Goal: Transaction & Acquisition: Book appointment/travel/reservation

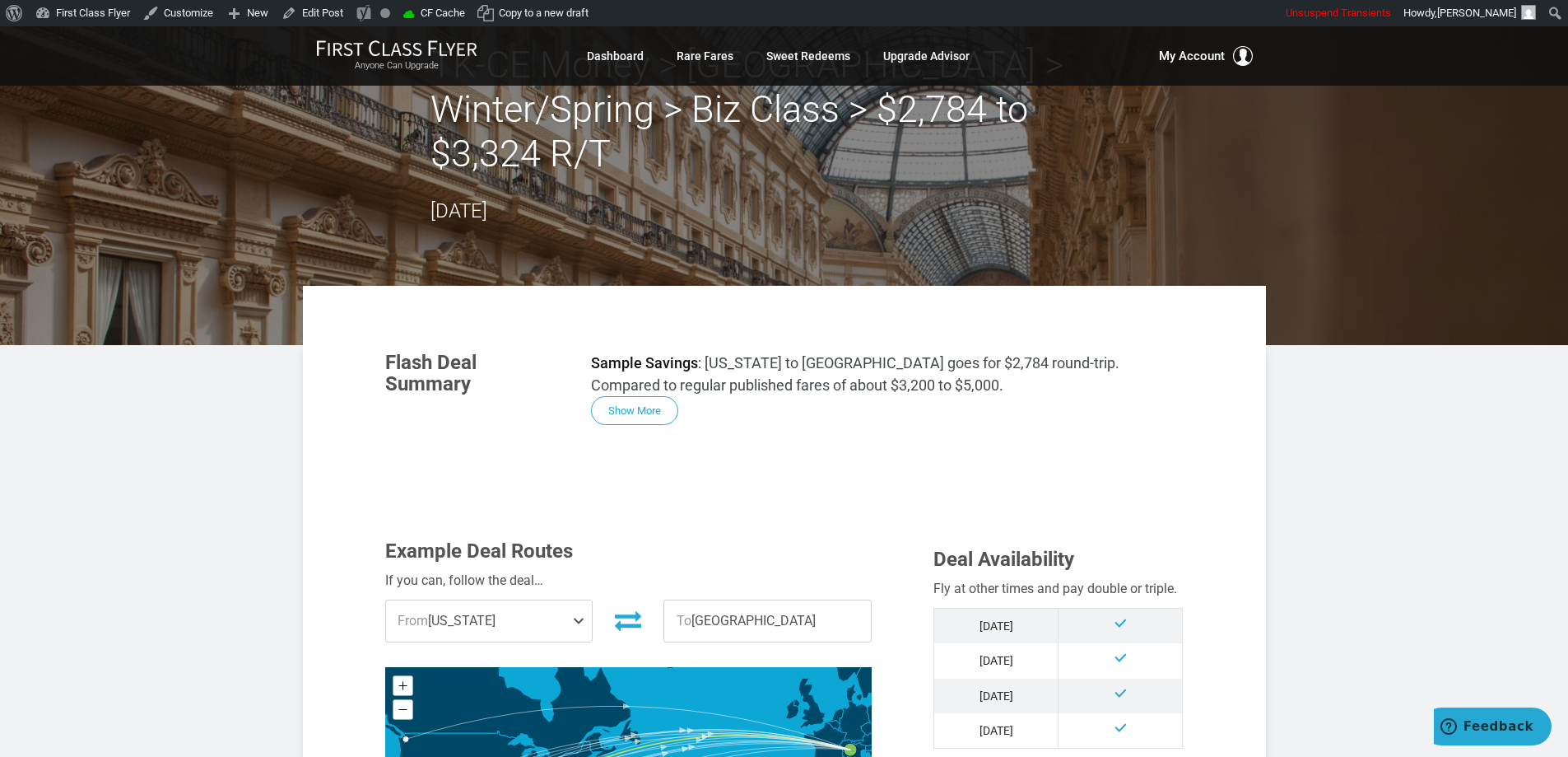
scroll to position [165, 0]
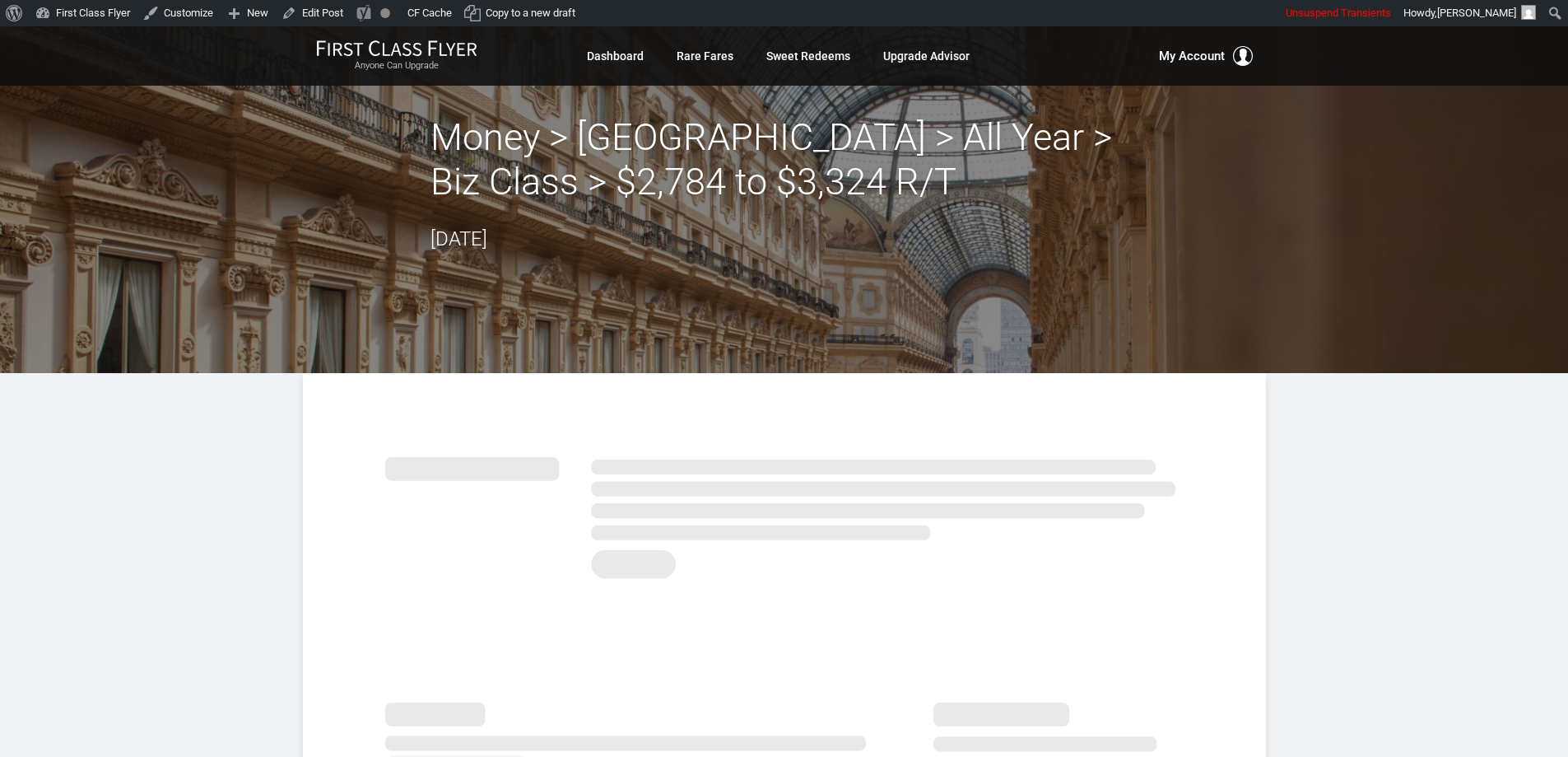
click at [534, 133] on h2 "Money > Milan > All Year > Biz Class > $2,784 to $3,324 R/T" at bounding box center [785, 159] width 708 height 89
click at [666, 135] on h2 "Money > Milan > All Year > Biz Class > $2,784 to $3,324 R/T" at bounding box center [785, 159] width 708 height 89
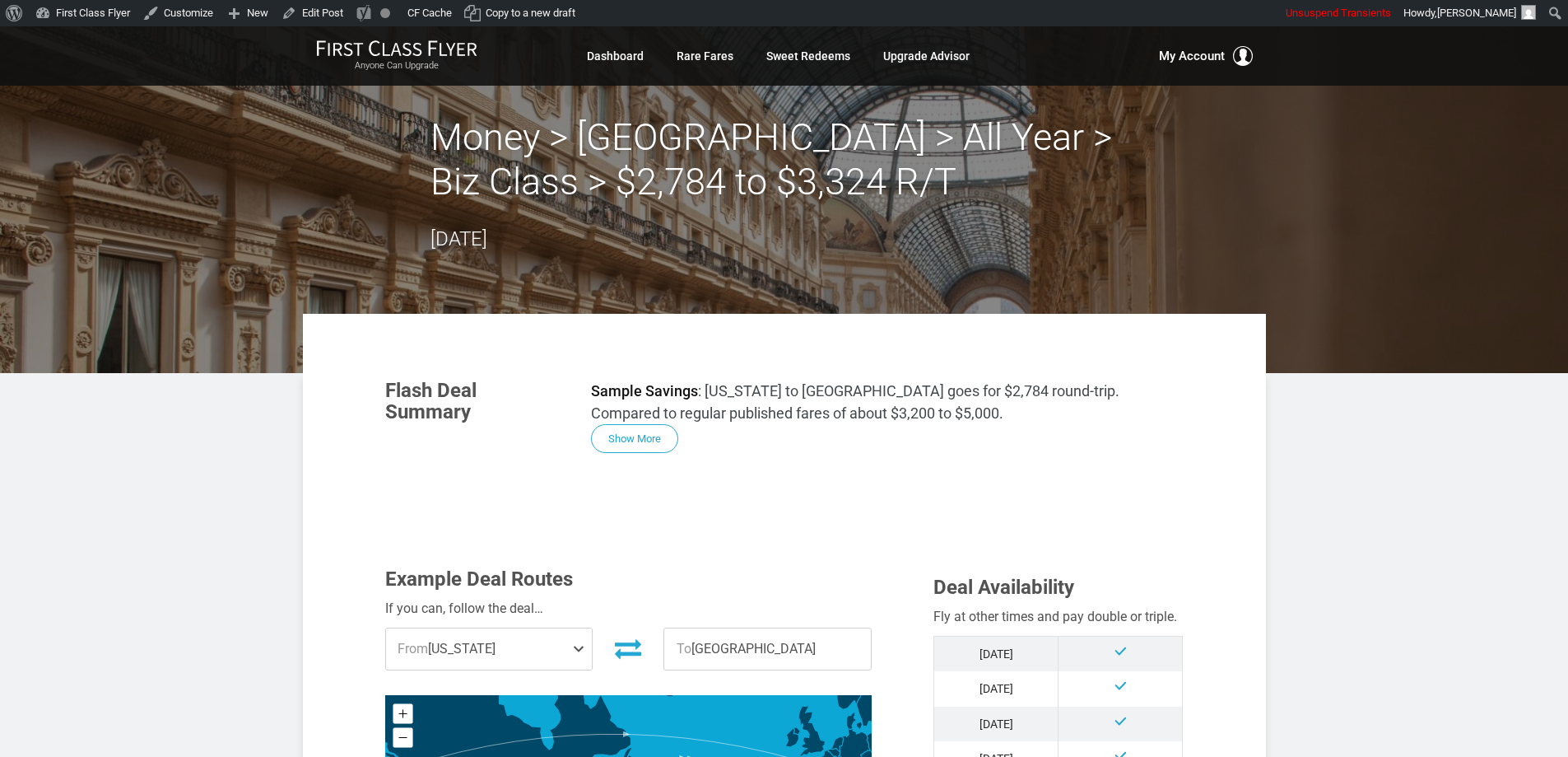
click at [819, 142] on h2 "Money > Milan > All Year > Biz Class > $2,784 to $3,324 R/T" at bounding box center [785, 159] width 708 height 89
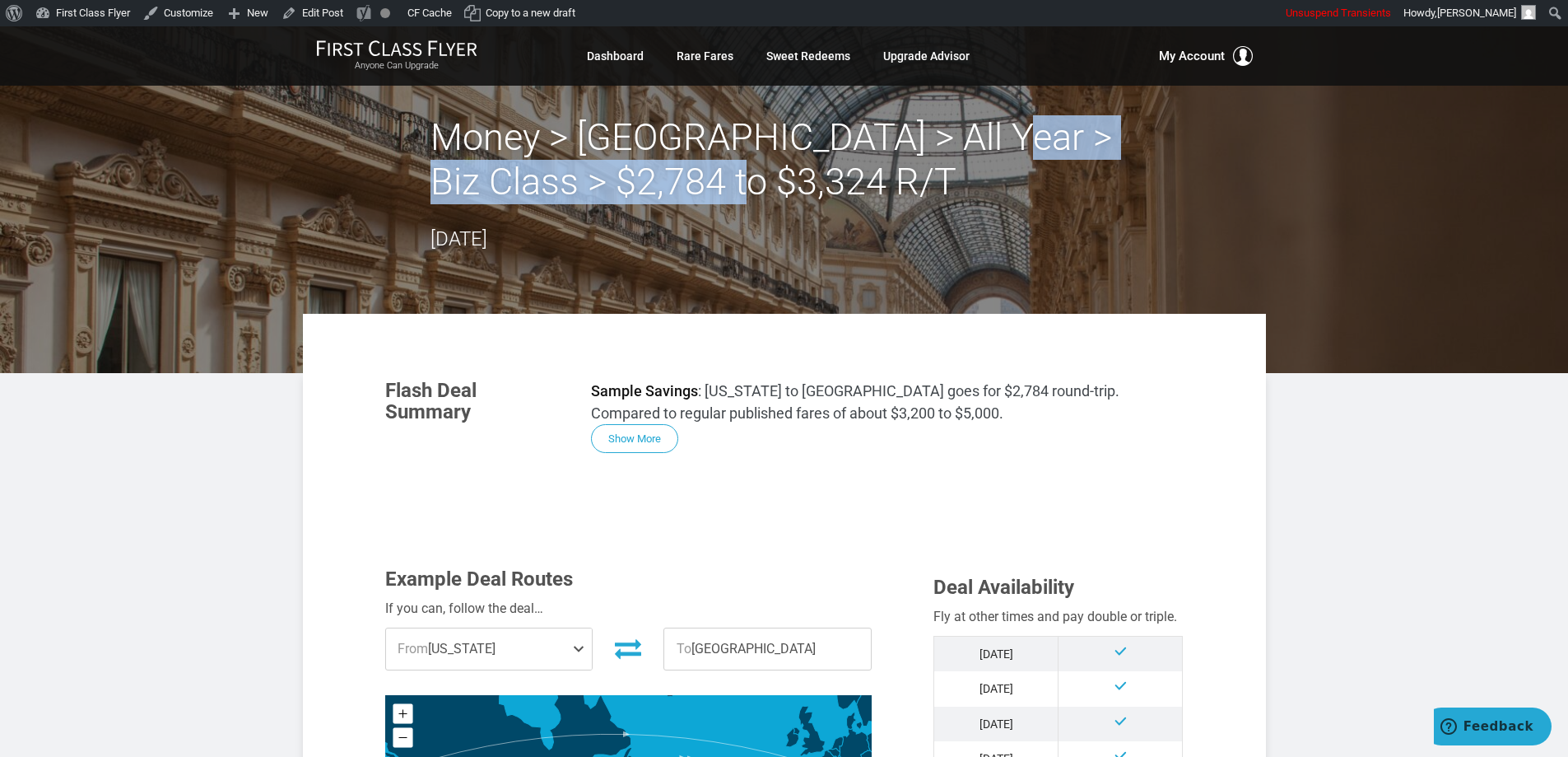
click at [957, 161] on h2 "Money > Milan > All Year > Biz Class > $2,784 to $3,324 R/T" at bounding box center [785, 159] width 708 height 89
drag, startPoint x: 547, startPoint y: 191, endPoint x: 684, endPoint y: 246, distance: 148.1
click at [549, 189] on h2 "Money > Milan > All Year > Biz Class > $2,784 to $3,324 R/T" at bounding box center [785, 159] width 708 height 89
click at [644, 438] on button "Show More" at bounding box center [634, 439] width 87 height 29
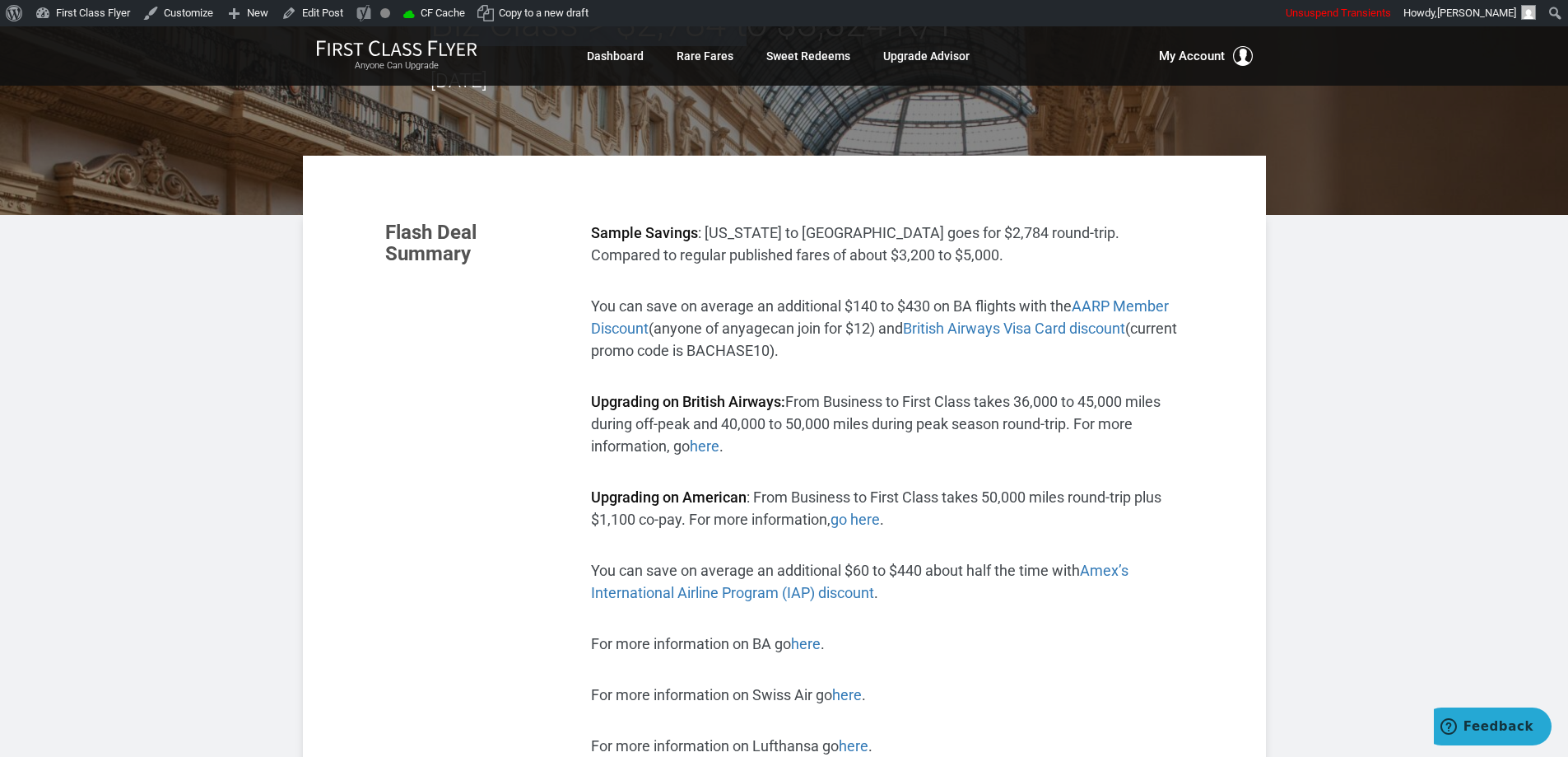
scroll to position [165, 0]
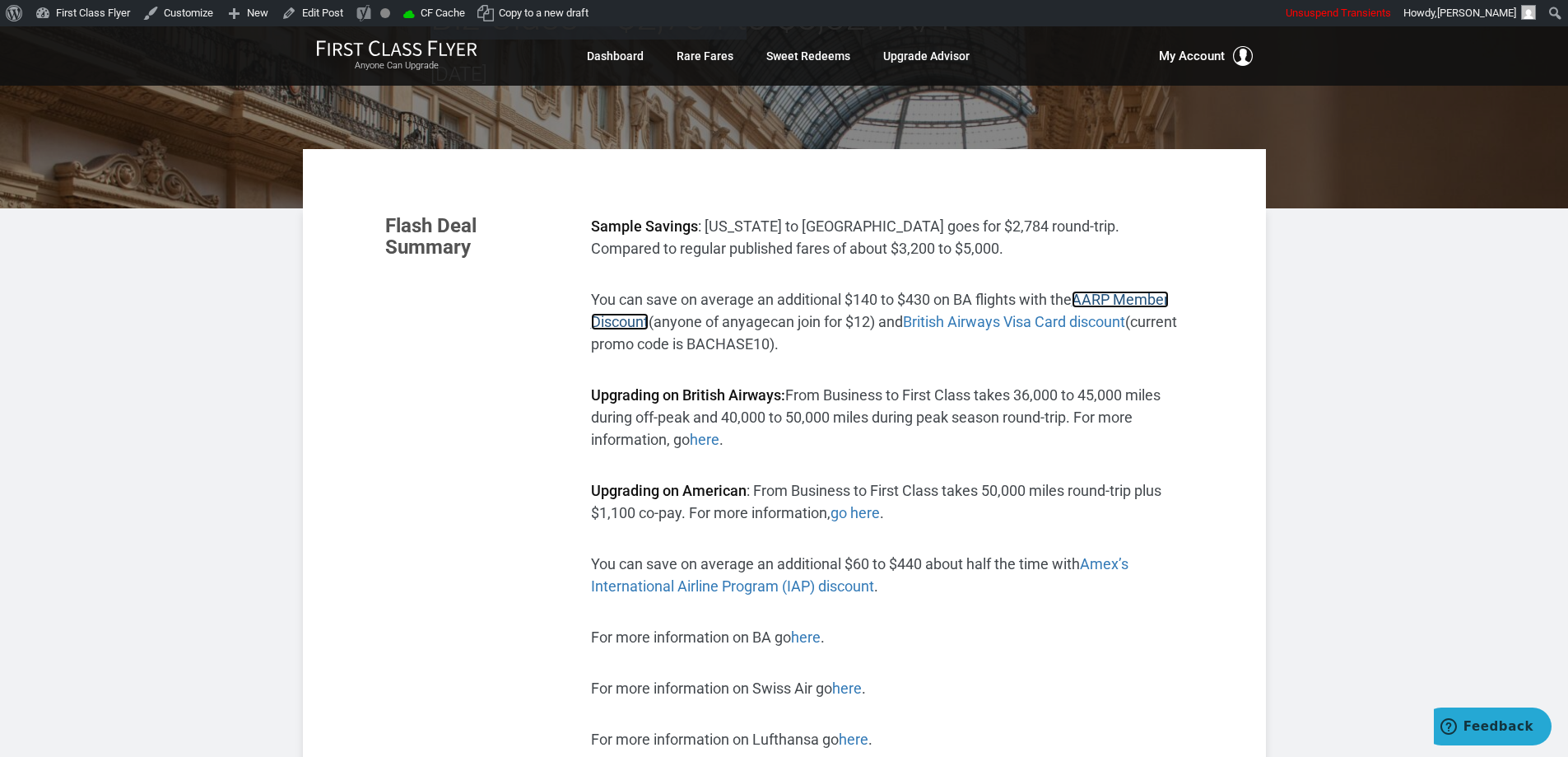
click at [1148, 291] on span "AARP Member Discount" at bounding box center [880, 311] width 578 height 40
click at [1022, 319] on span "British Airways Visa Card discount" at bounding box center [1014, 321] width 222 height 17
click at [713, 442] on link "here" at bounding box center [705, 439] width 30 height 17
click at [871, 516] on link "go here" at bounding box center [855, 512] width 49 height 17
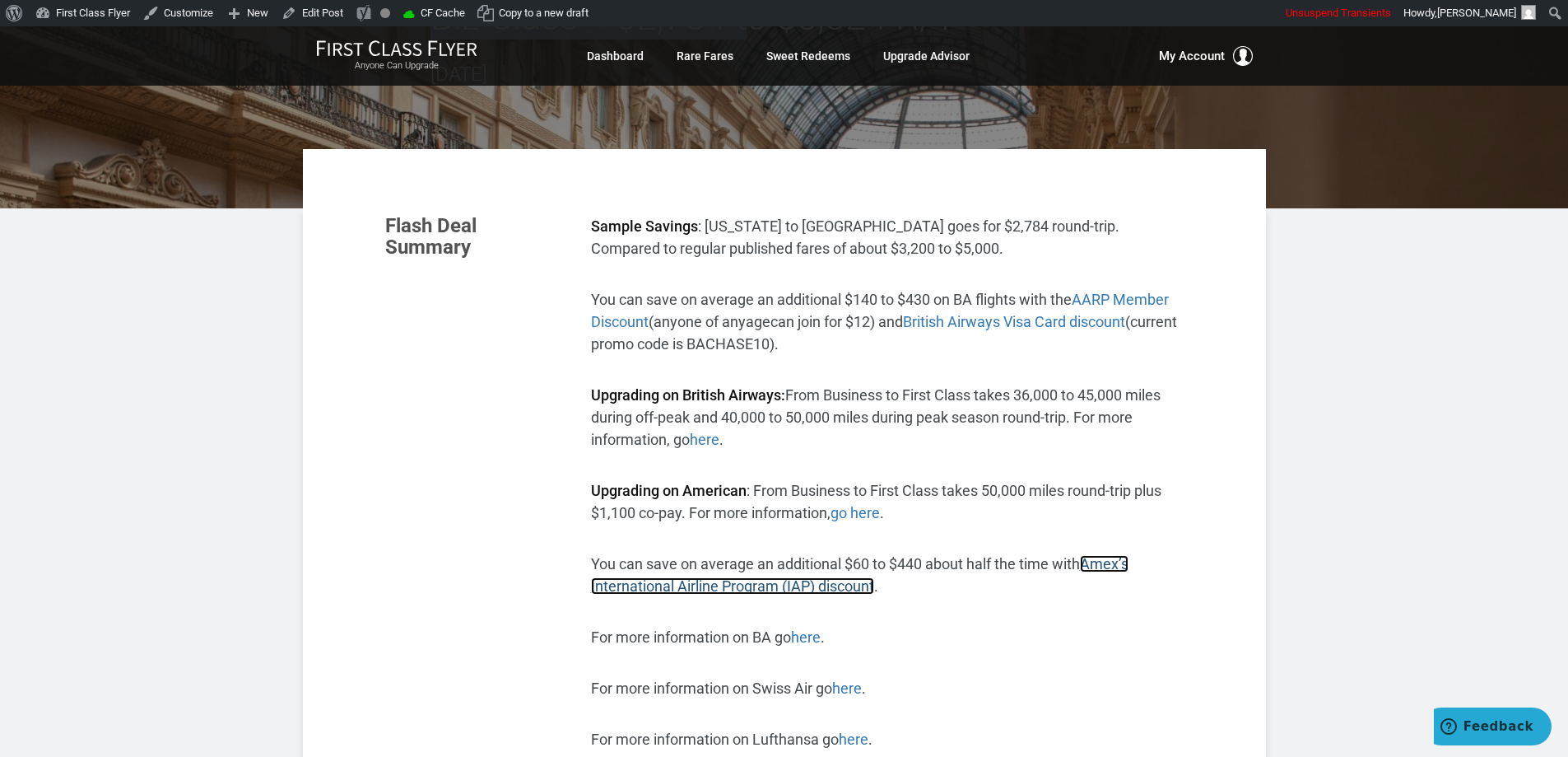
click at [1116, 569] on span "Amex’s International Airline Program (IAP) discount" at bounding box center [860, 575] width 538 height 40
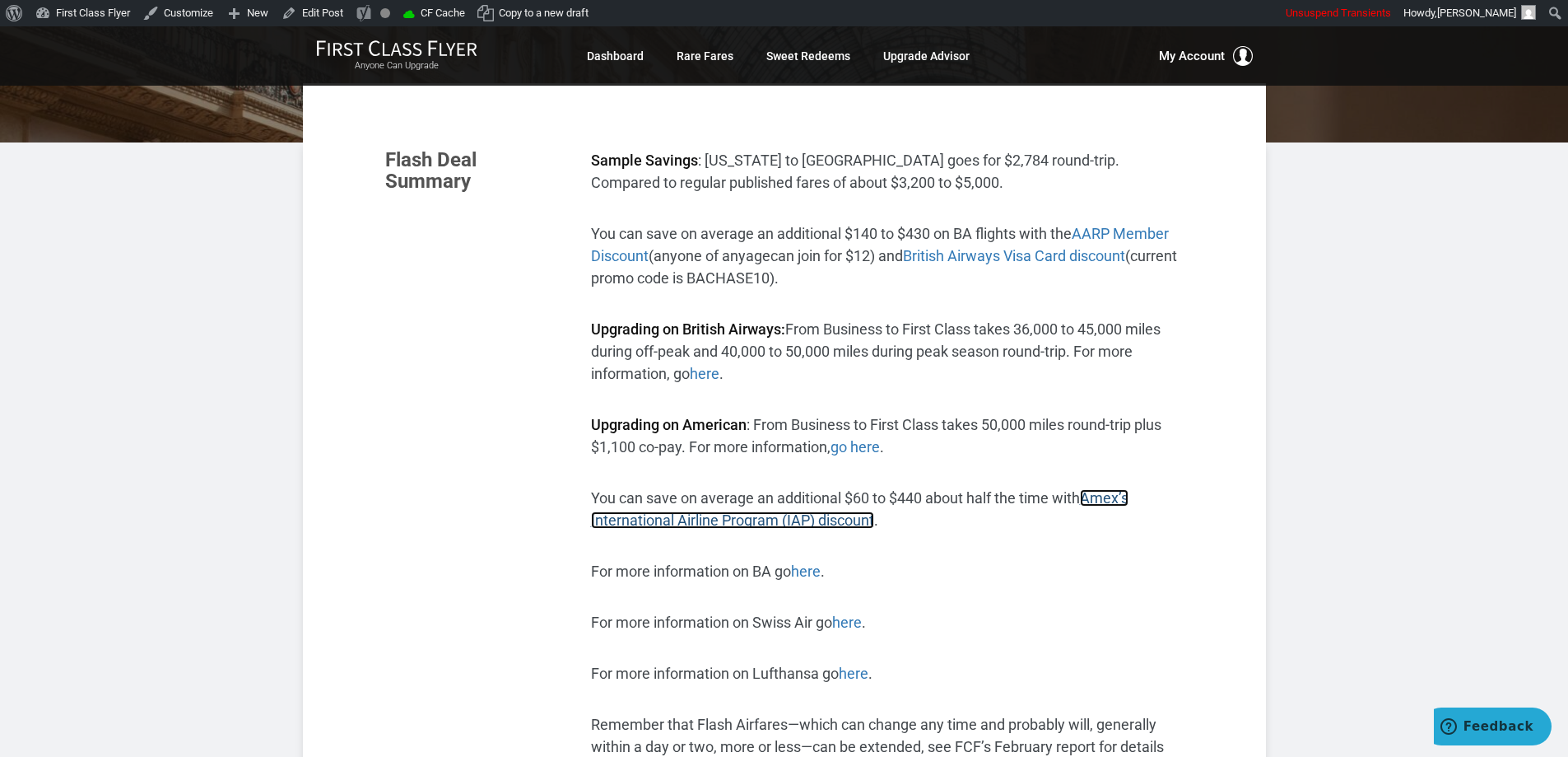
scroll to position [329, 0]
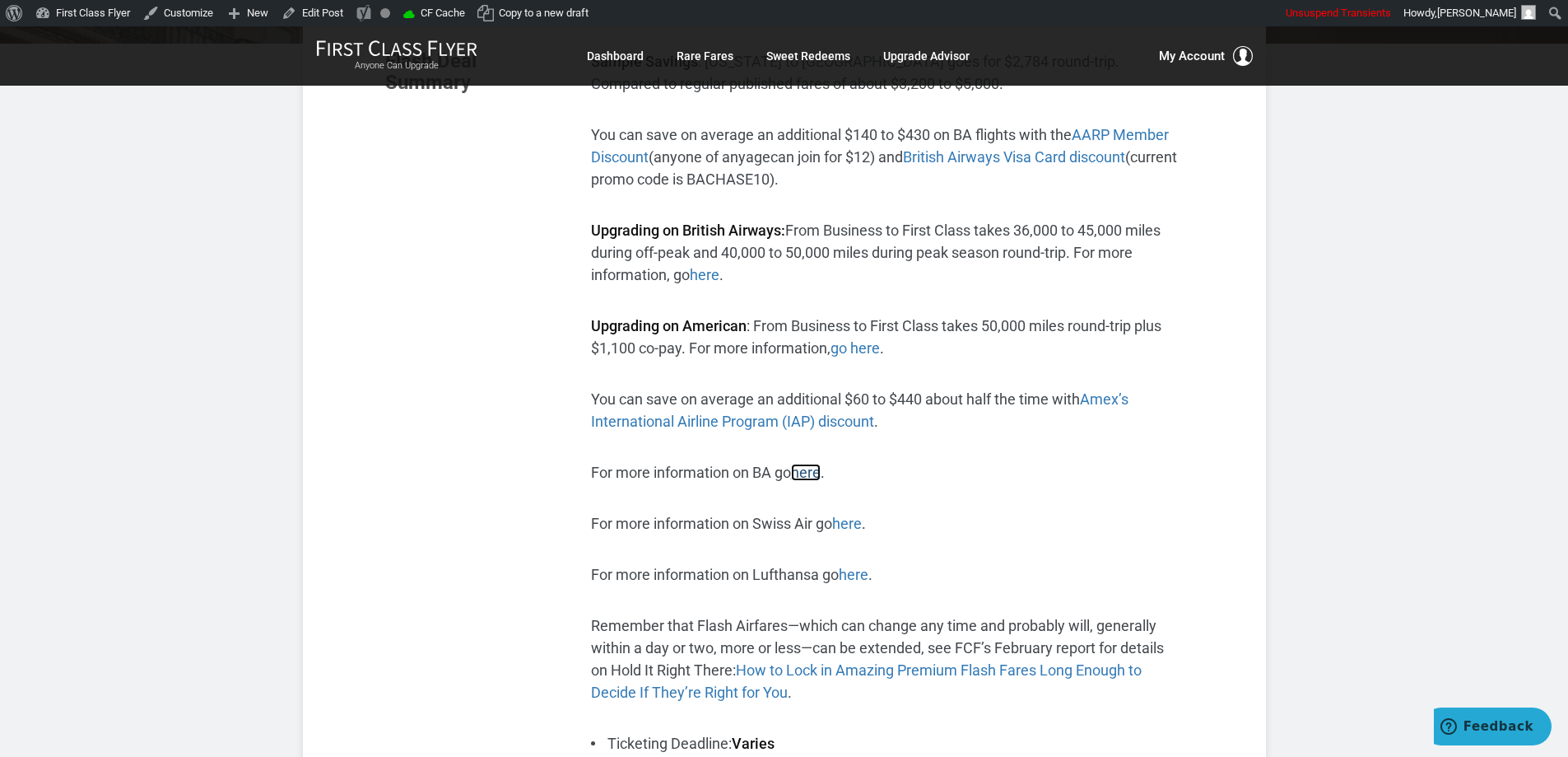
click at [810, 469] on link "here" at bounding box center [806, 471] width 30 height 17
click at [858, 528] on link "here" at bounding box center [847, 523] width 30 height 17
click at [858, 576] on link "here" at bounding box center [854, 574] width 30 height 17
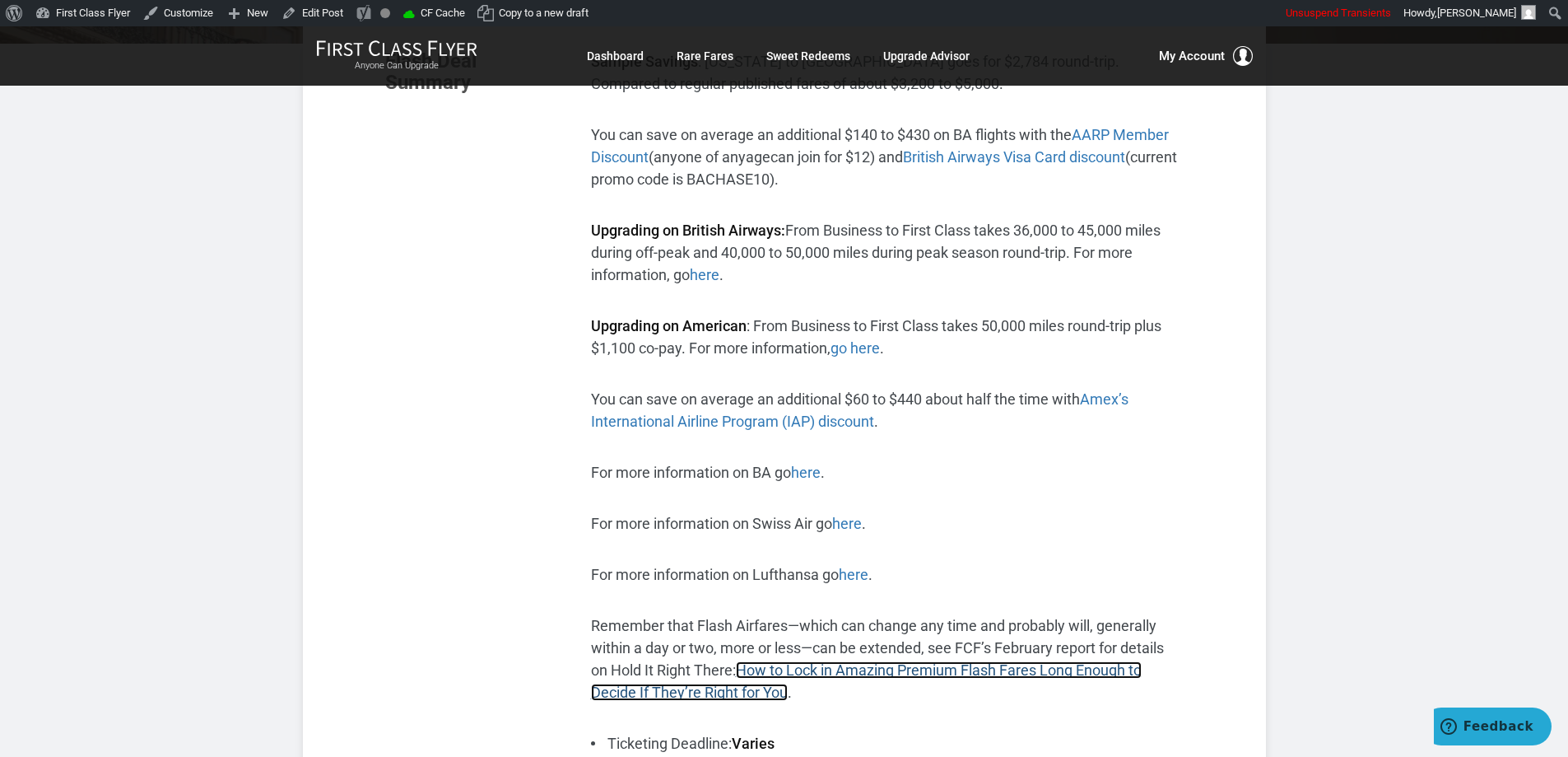
click at [900, 668] on link "How to Lock in Amazing Premium Flash Fares Long Enough to Decide If They’re Rig…" at bounding box center [866, 681] width 551 height 40
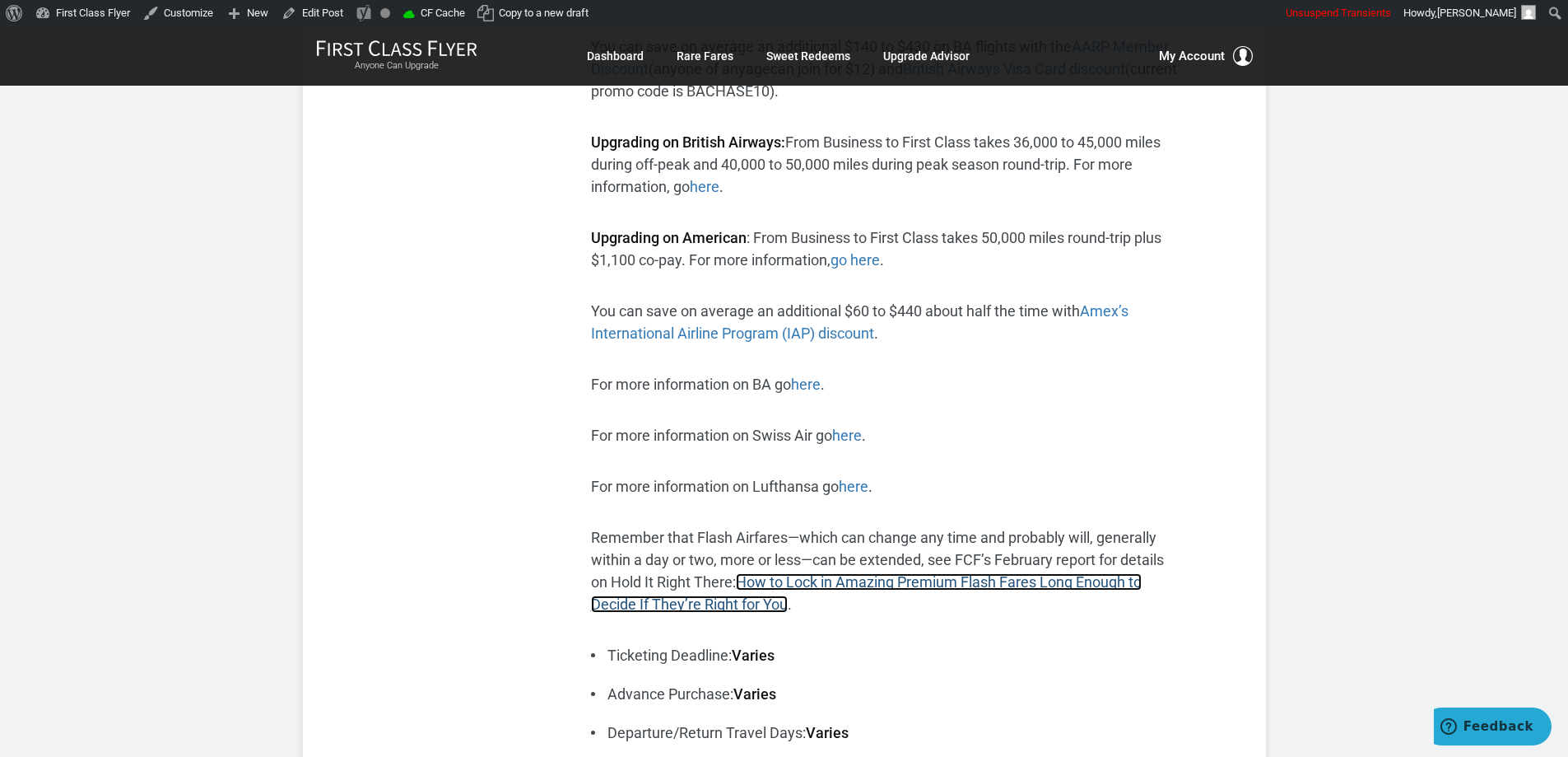
scroll to position [494, 0]
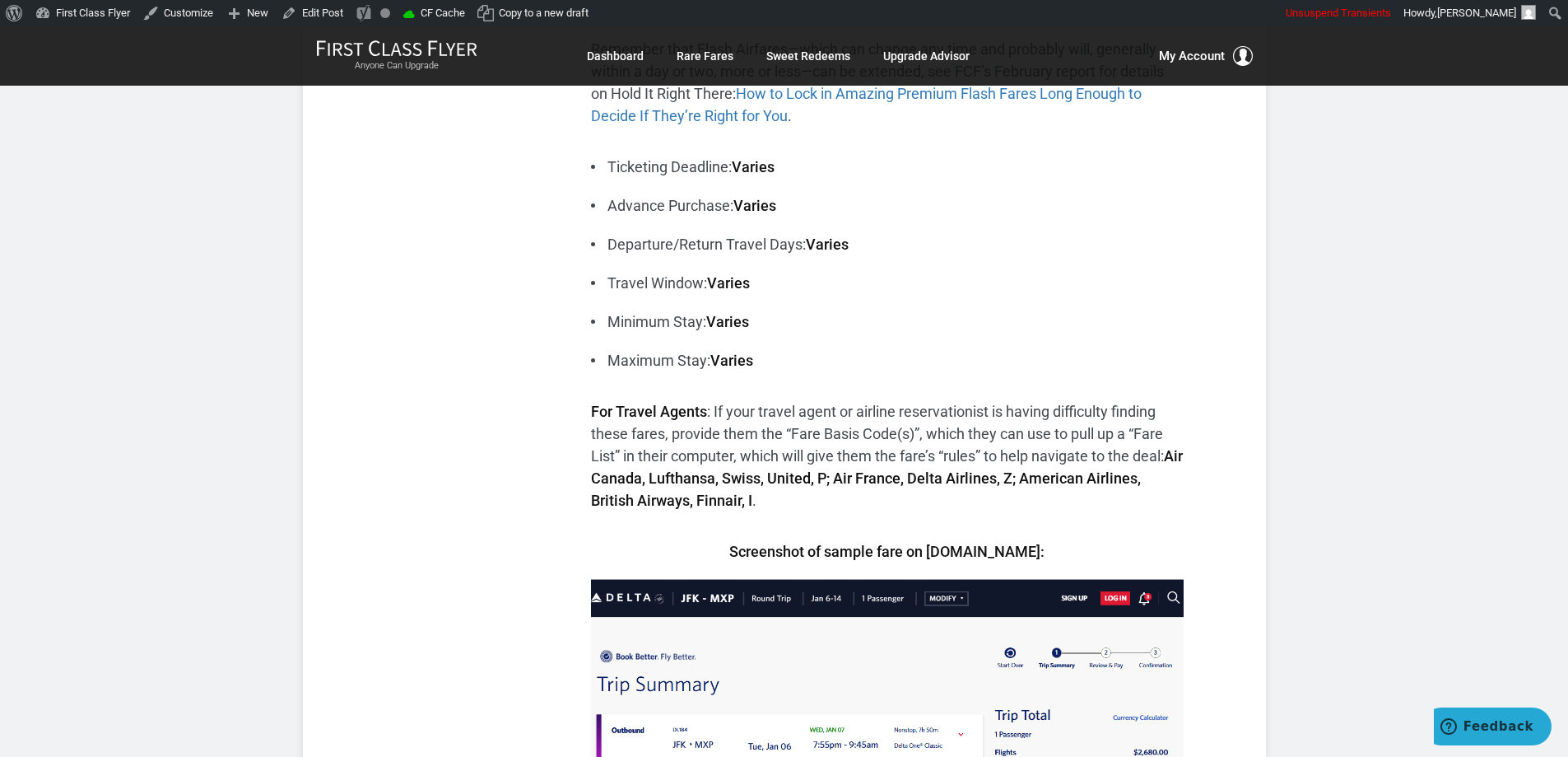
click at [1162, 334] on ul "Ticketing Deadline: Varies Advance Purchase: Varies Departure/Return Travel Day…" at bounding box center [887, 264] width 593 height 216
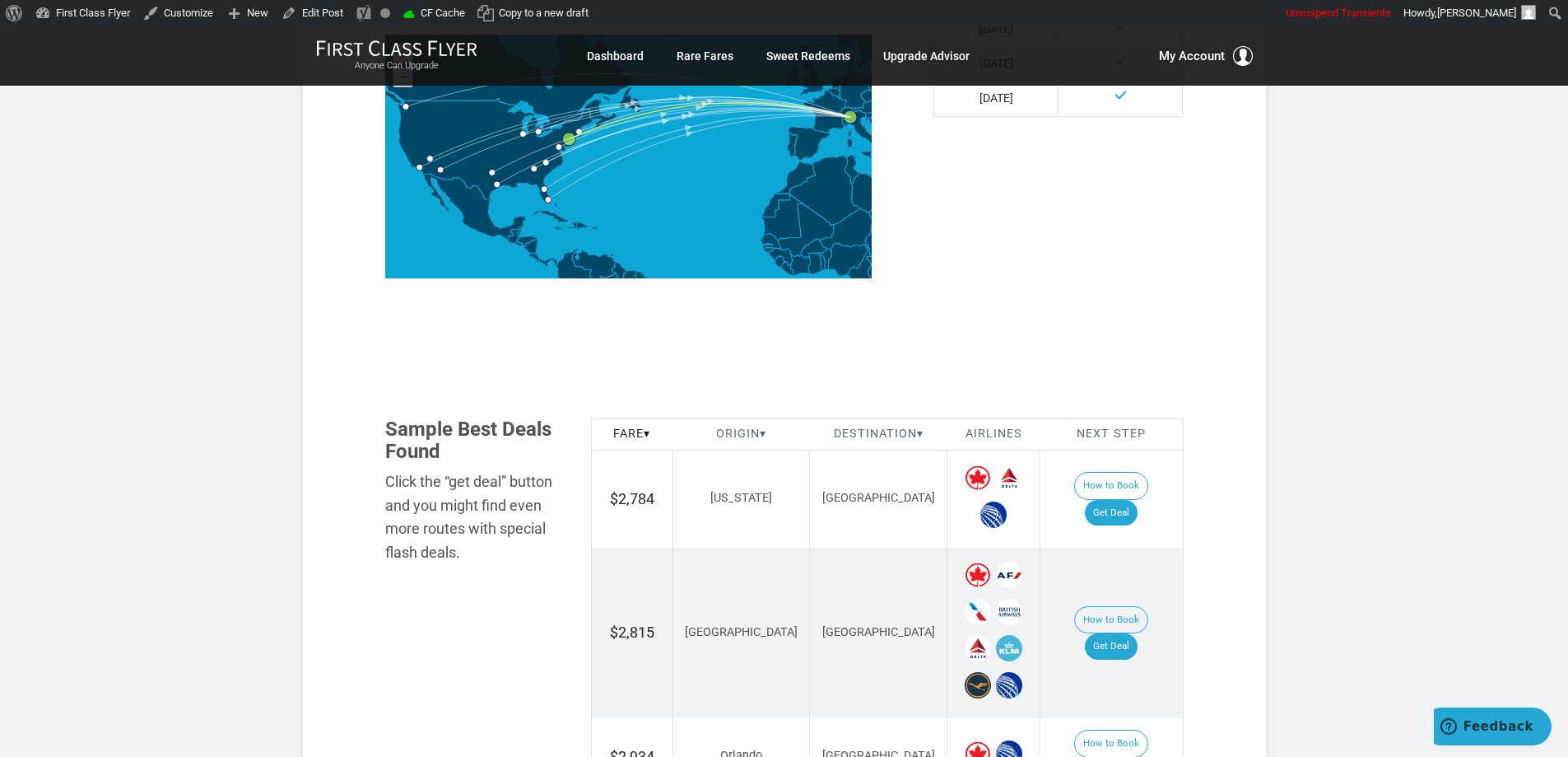
scroll to position [2140, 0]
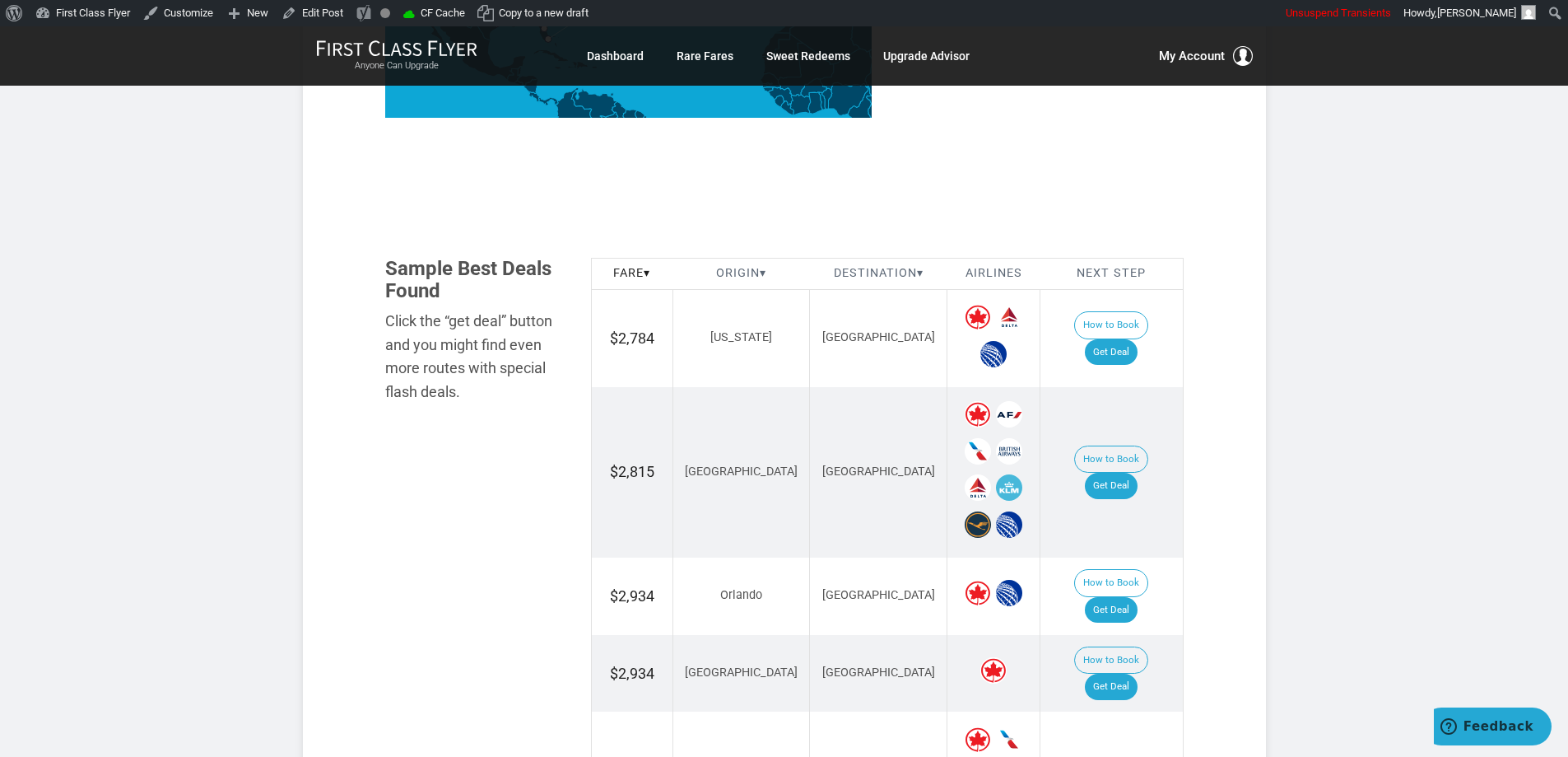
click at [1264, 436] on section "Flash Deal Summary Sample Savings : New York to Milan goes for $2,784 round-tri…" at bounding box center [784, 64] width 963 height 3783
click at [1116, 339] on link "Get Deal" at bounding box center [1111, 352] width 53 height 26
click at [1138, 473] on link "Get Deal" at bounding box center [1111, 486] width 53 height 26
click at [1128, 597] on link "Get Deal" at bounding box center [1111, 610] width 53 height 26
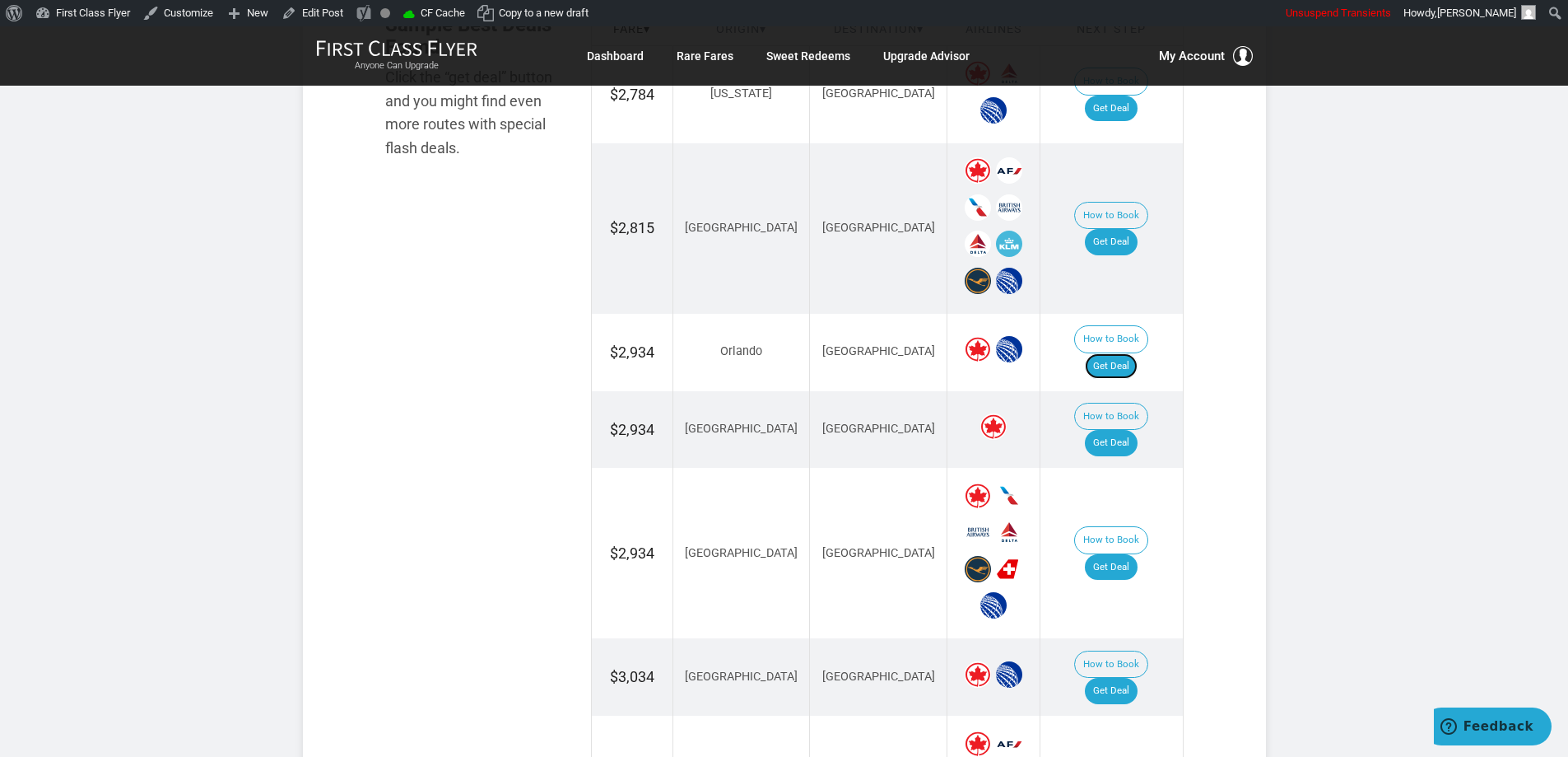
scroll to position [2387, 0]
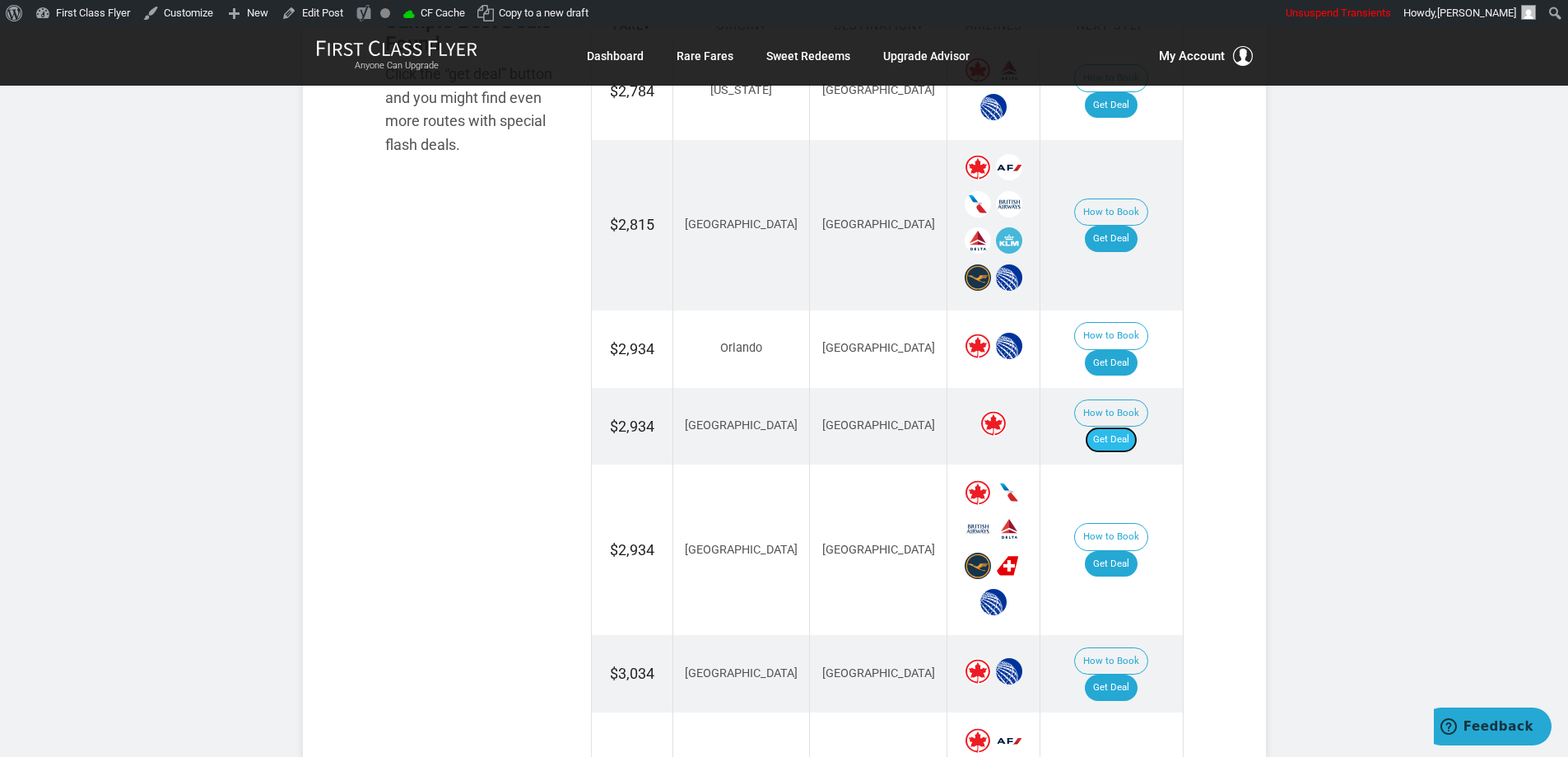
click at [1131, 426] on link "Get Deal" at bounding box center [1111, 439] width 53 height 26
click at [1121, 551] on link "Get Deal" at bounding box center [1111, 564] width 53 height 26
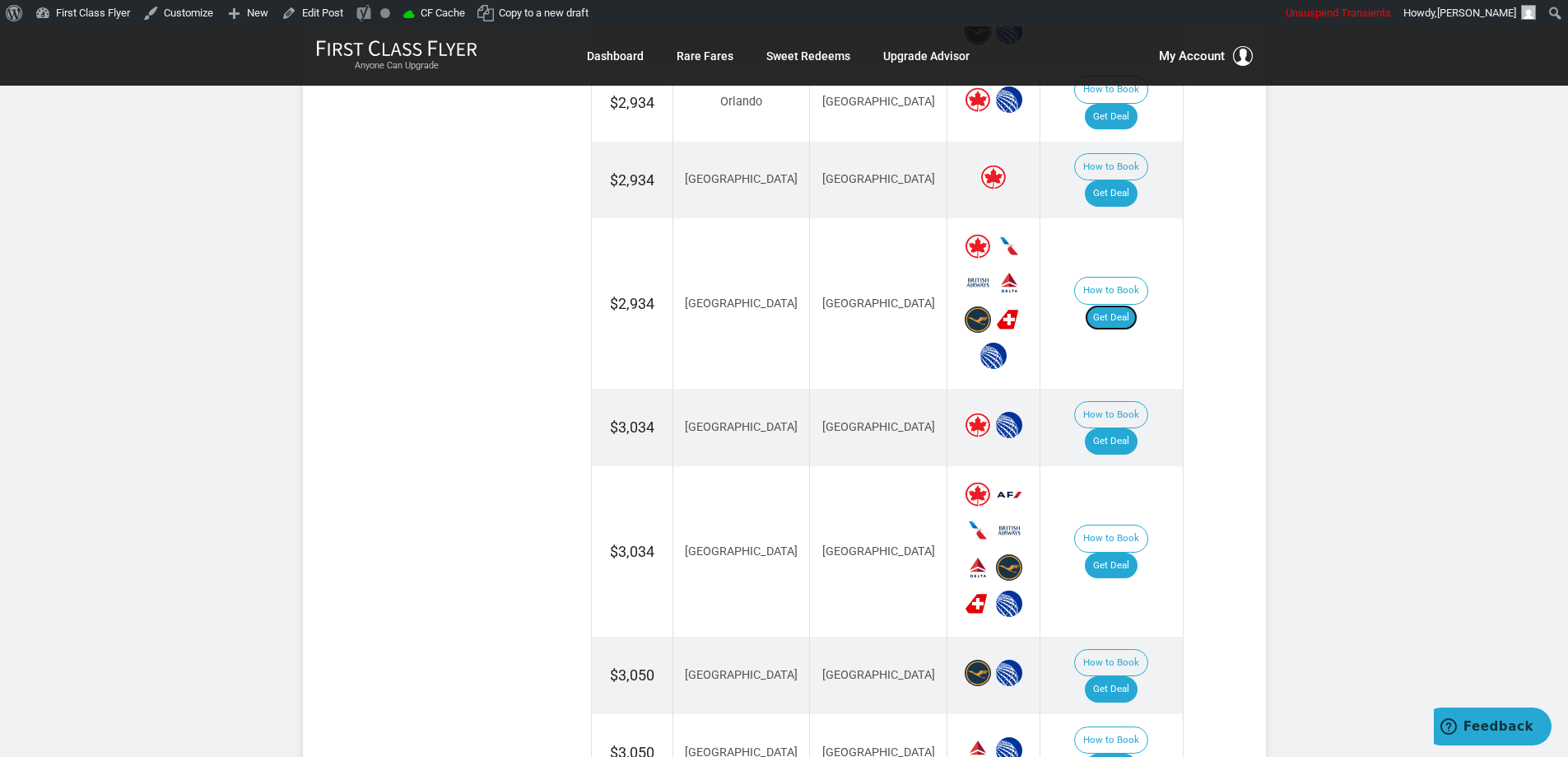
scroll to position [2634, 0]
click at [1138, 427] on link "Get Deal" at bounding box center [1111, 440] width 53 height 26
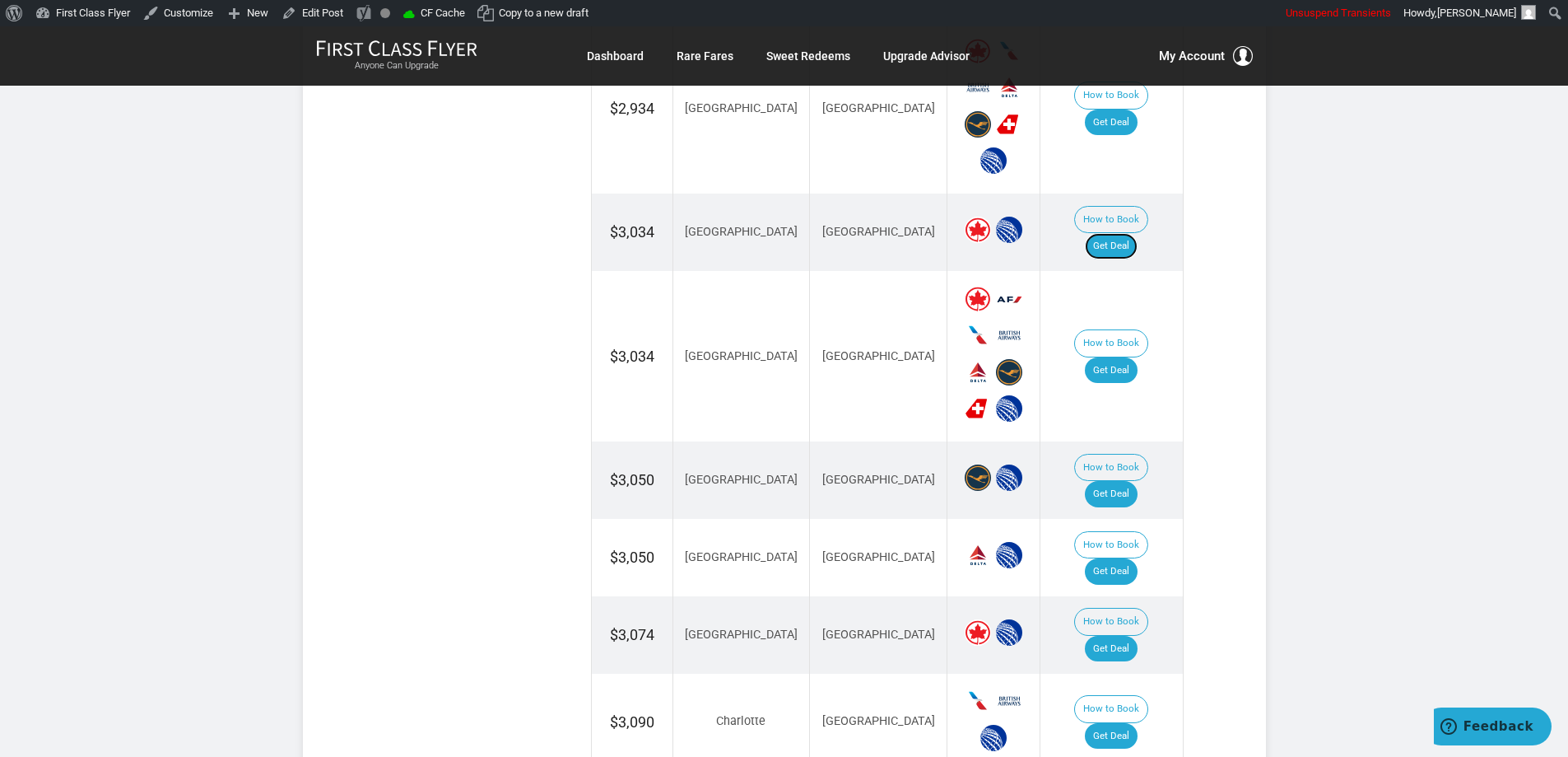
scroll to position [2881, 0]
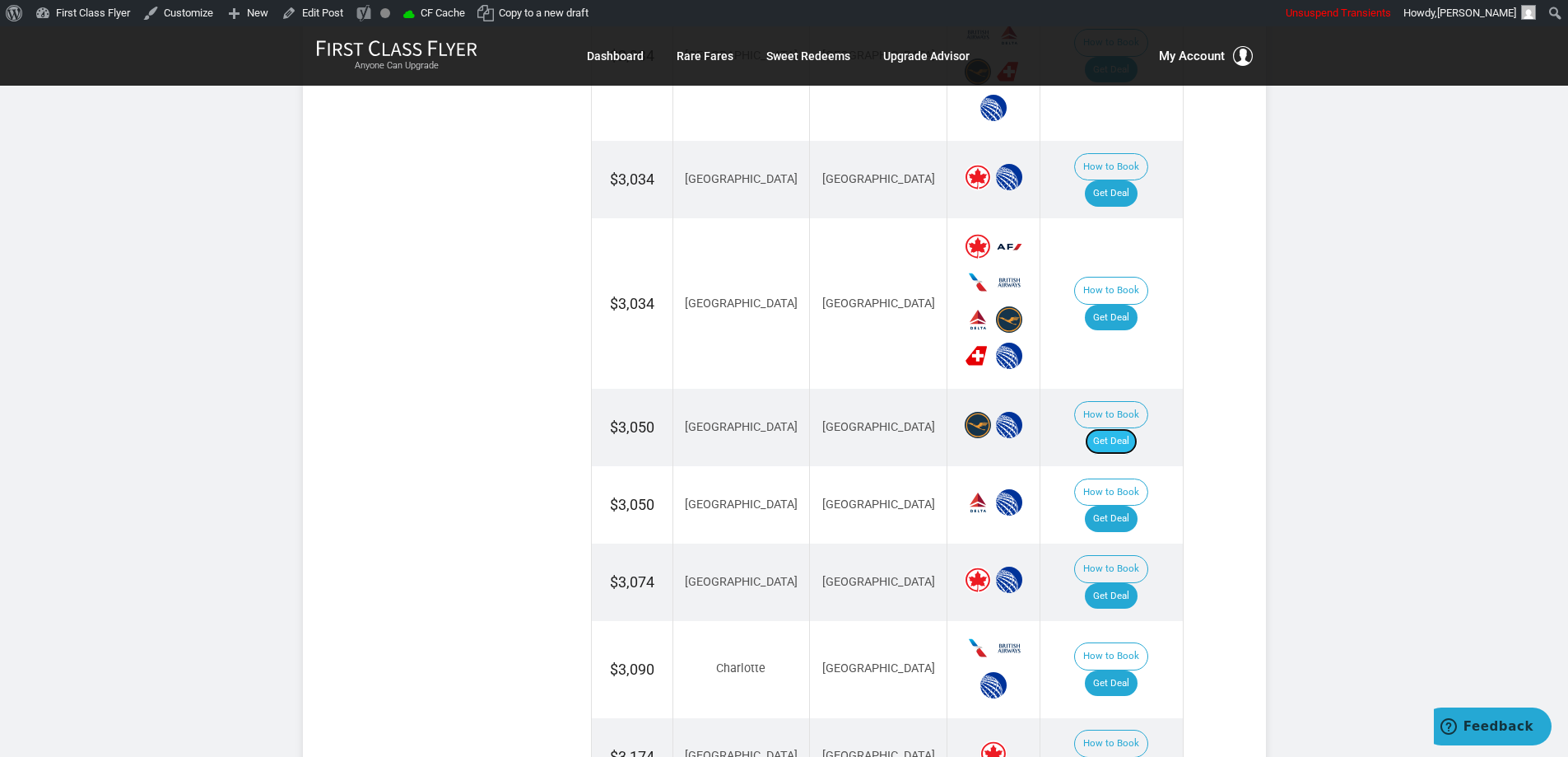
click at [1128, 428] on link "Get Deal" at bounding box center [1111, 441] width 53 height 26
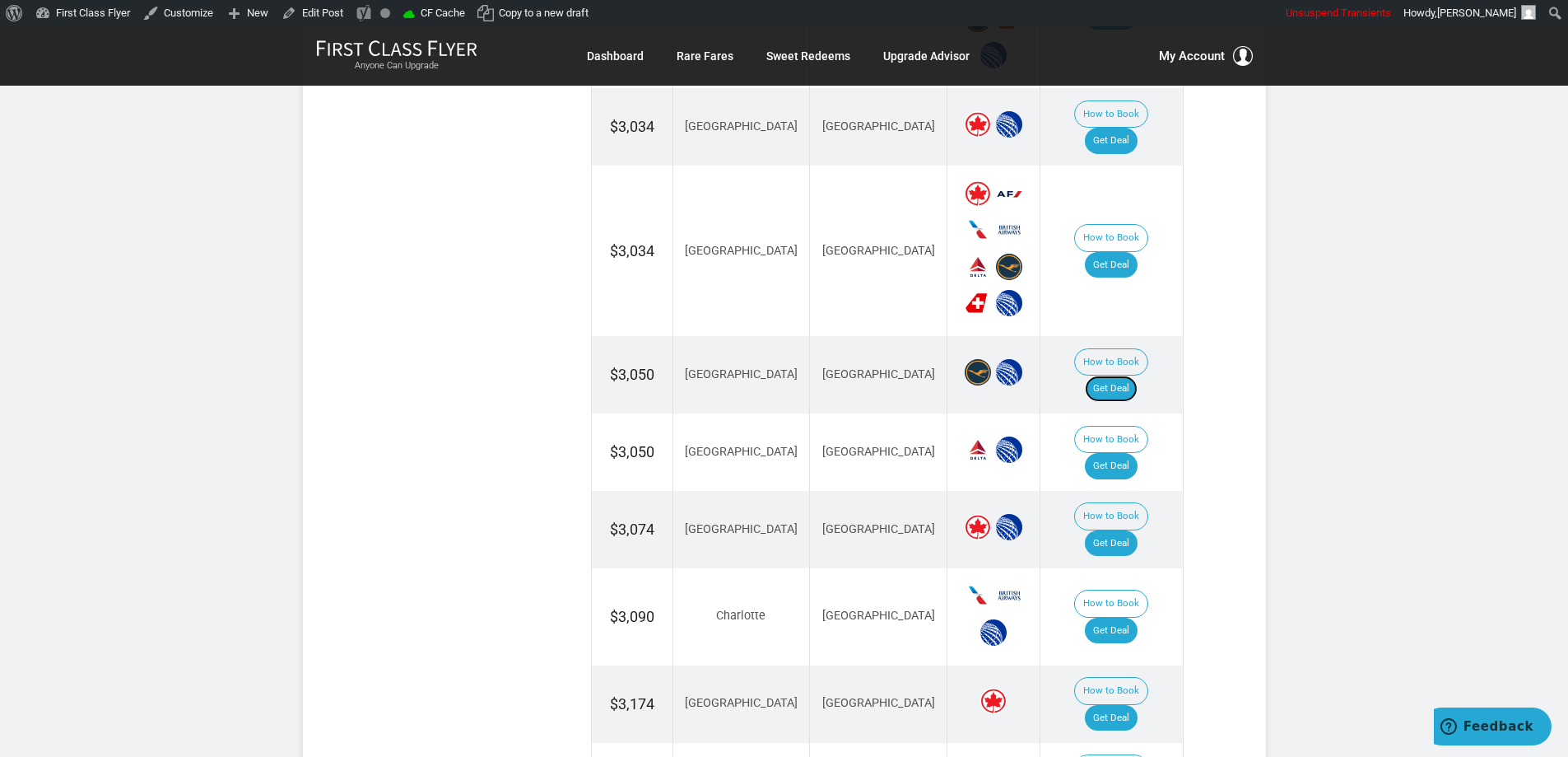
scroll to position [2964, 0]
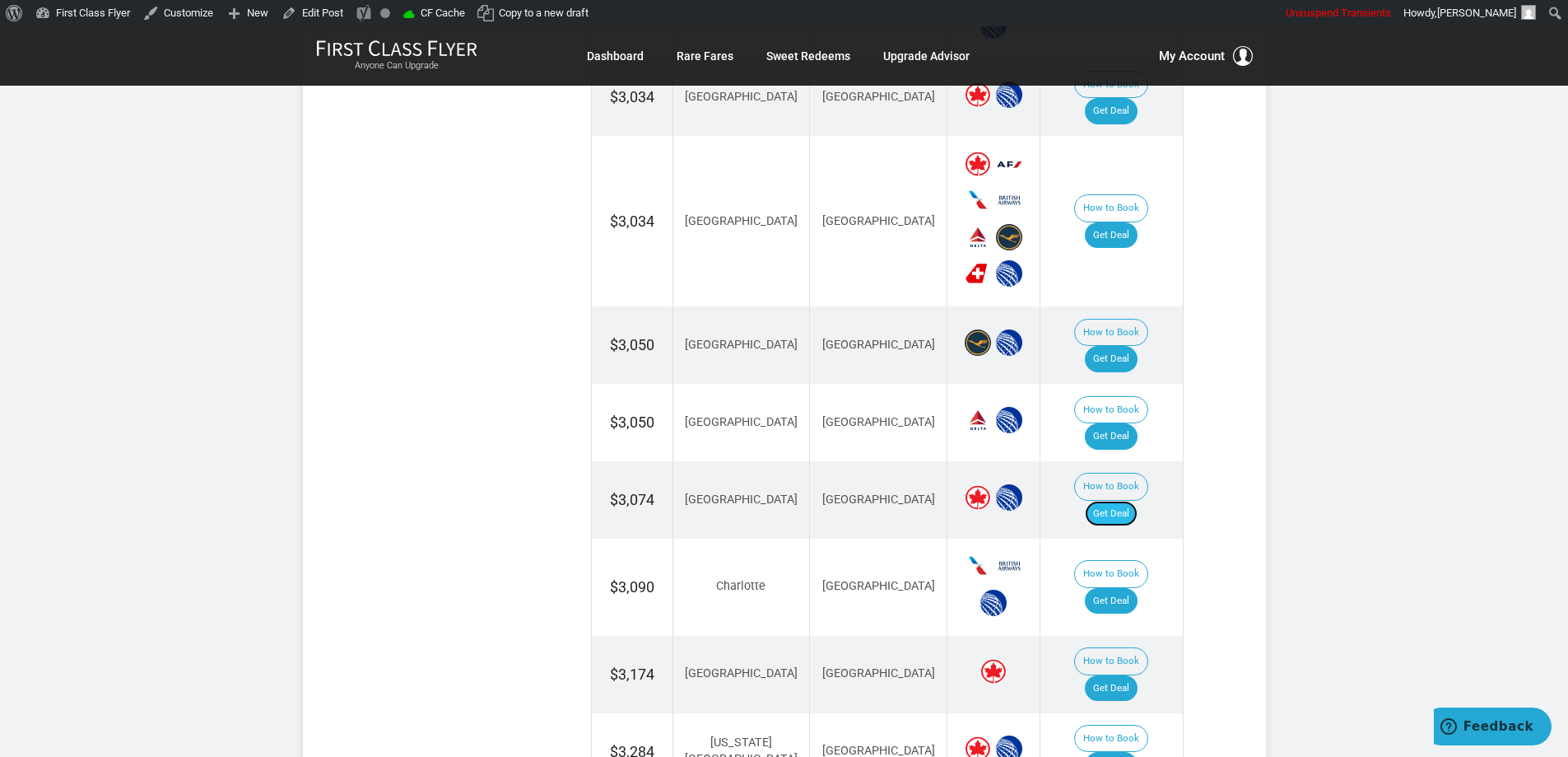
click at [1138, 501] on link "Get Deal" at bounding box center [1111, 514] width 53 height 26
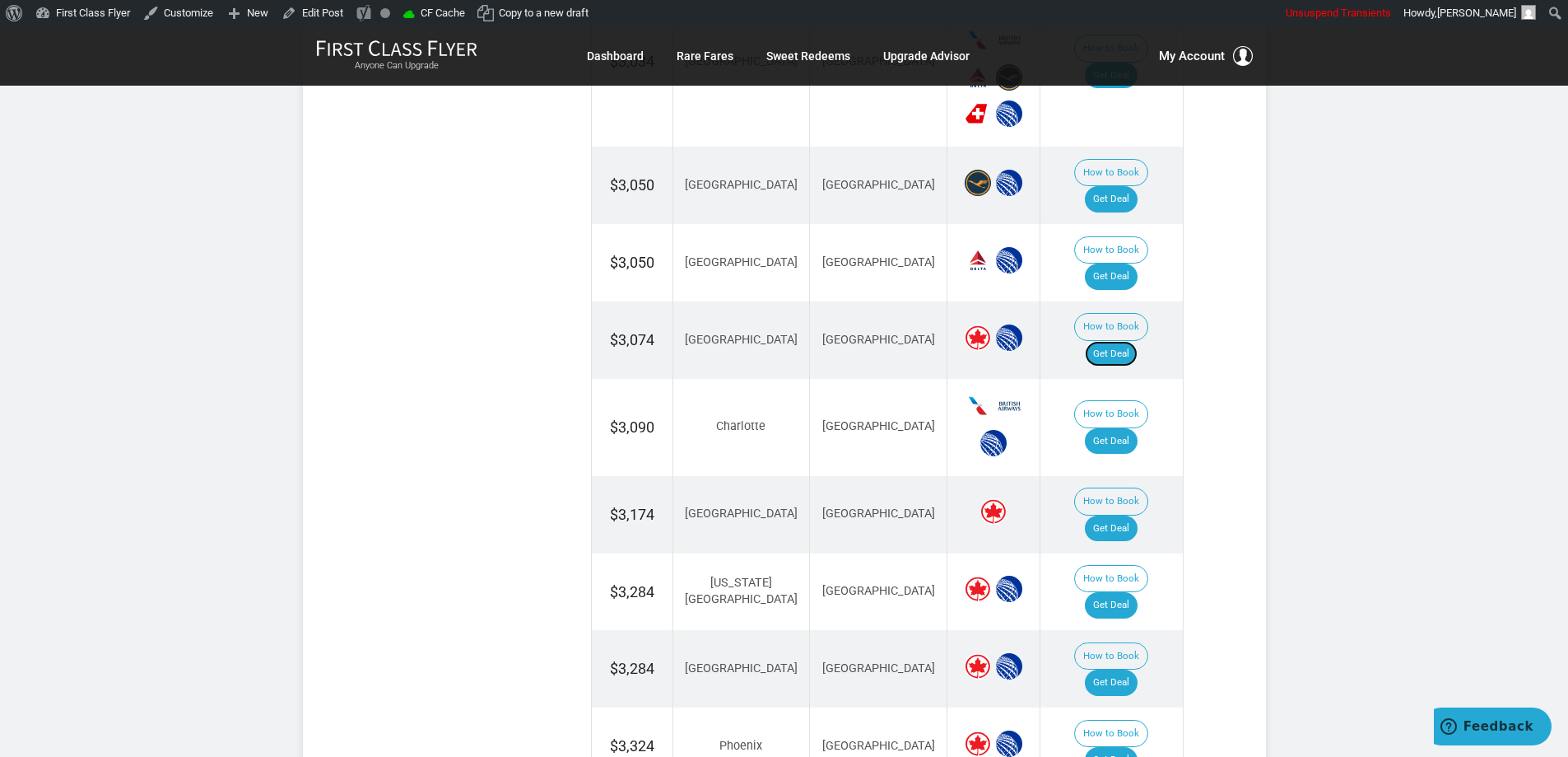
scroll to position [3128, 0]
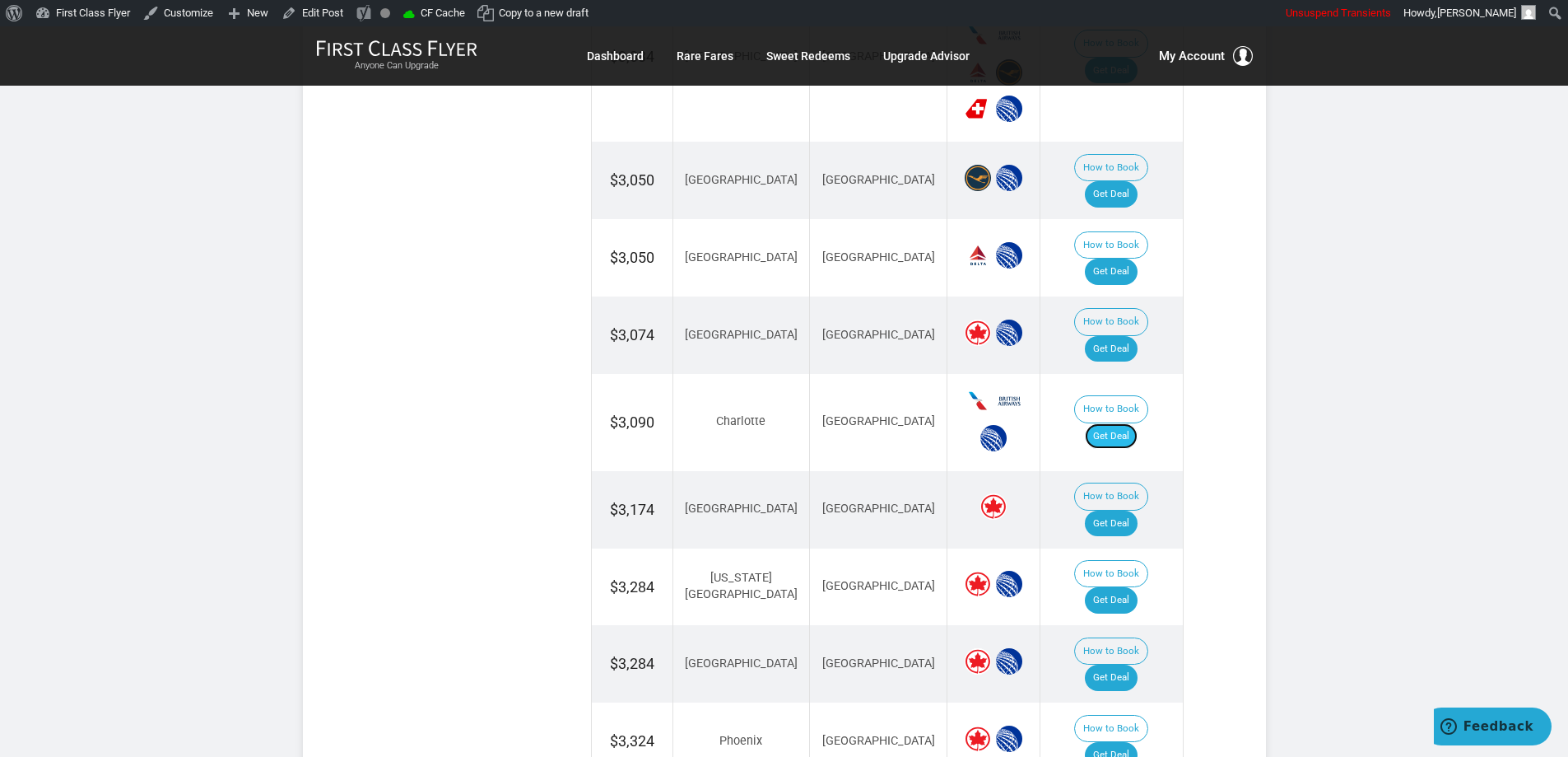
click at [1130, 423] on link "Get Deal" at bounding box center [1111, 436] width 53 height 26
click at [1114, 510] on link "Get Deal" at bounding box center [1111, 523] width 53 height 26
click at [1124, 587] on link "Get Deal" at bounding box center [1111, 600] width 53 height 26
click at [1116, 664] on link "Get Deal" at bounding box center [1111, 677] width 53 height 26
click at [1118, 742] on link "Get Deal" at bounding box center [1111, 755] width 53 height 26
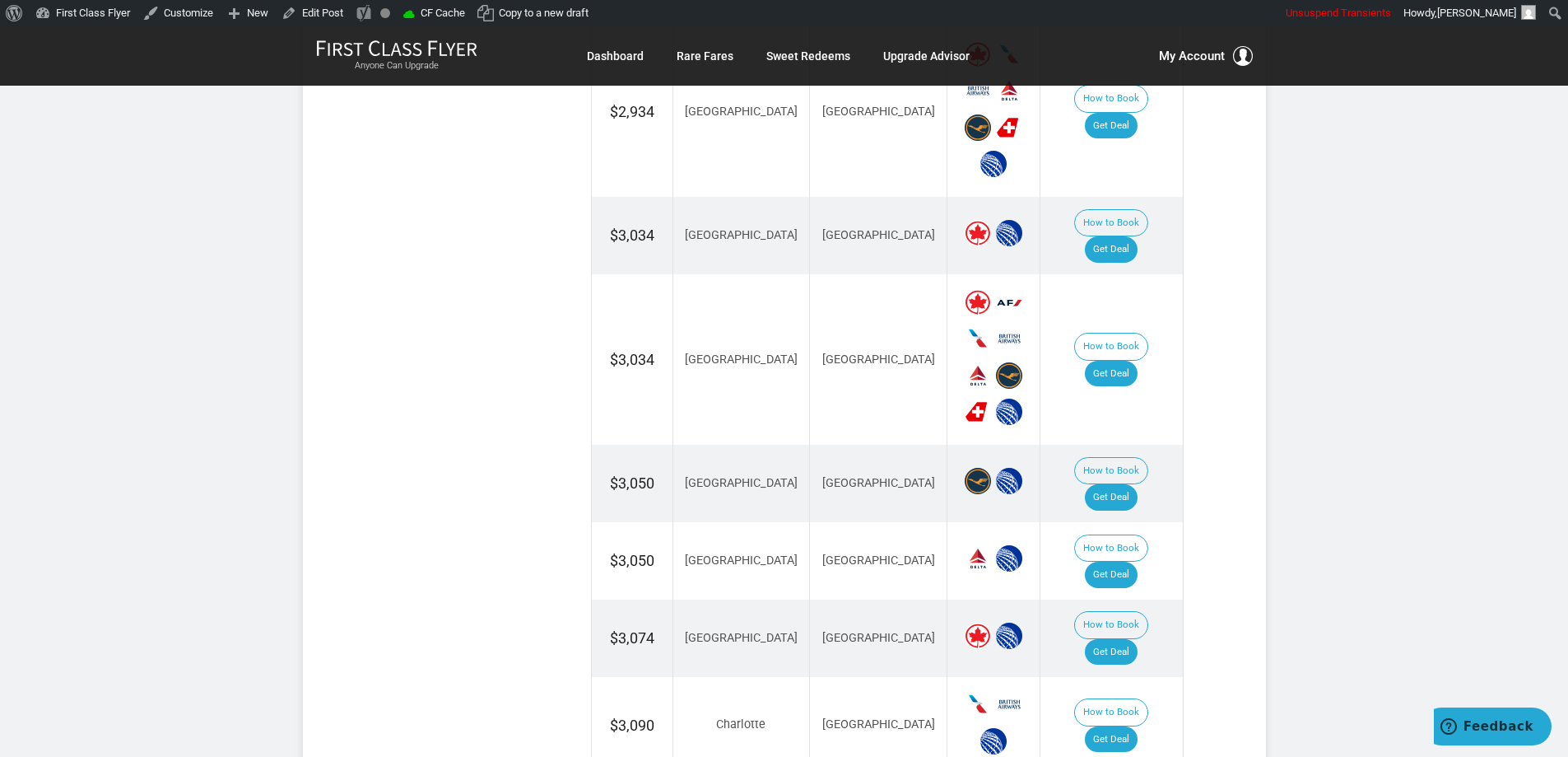
scroll to position [0, 0]
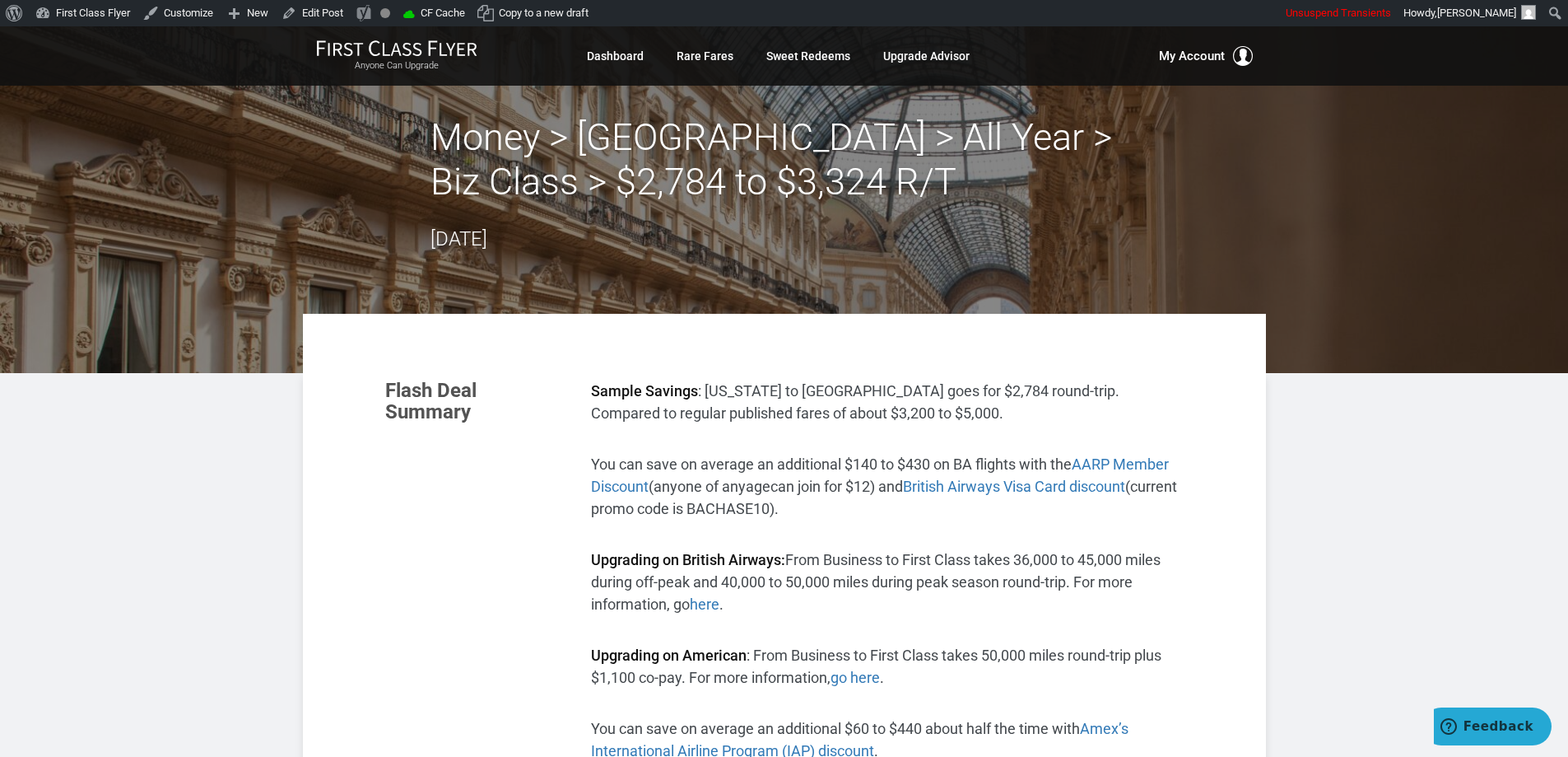
drag, startPoint x: 1392, startPoint y: 163, endPoint x: 817, endPoint y: 127, distance: 576.6
click at [1391, 163] on header "Money > Milan > All Year > Biz Class > $2,784 to $3,324 R/T October 06, 2025" at bounding box center [784, 199] width 1568 height 347
click at [624, 152] on h2 "Money > Milan > All Year > Biz Class > $2,784 to $3,324 R/T" at bounding box center [785, 159] width 708 height 89
click at [677, 152] on h2 "Money > Milan > All Year > Biz Class > $2,784 to $3,324 R/T" at bounding box center [785, 159] width 708 height 89
drag, startPoint x: 762, startPoint y: 160, endPoint x: 780, endPoint y: 165, distance: 19.0
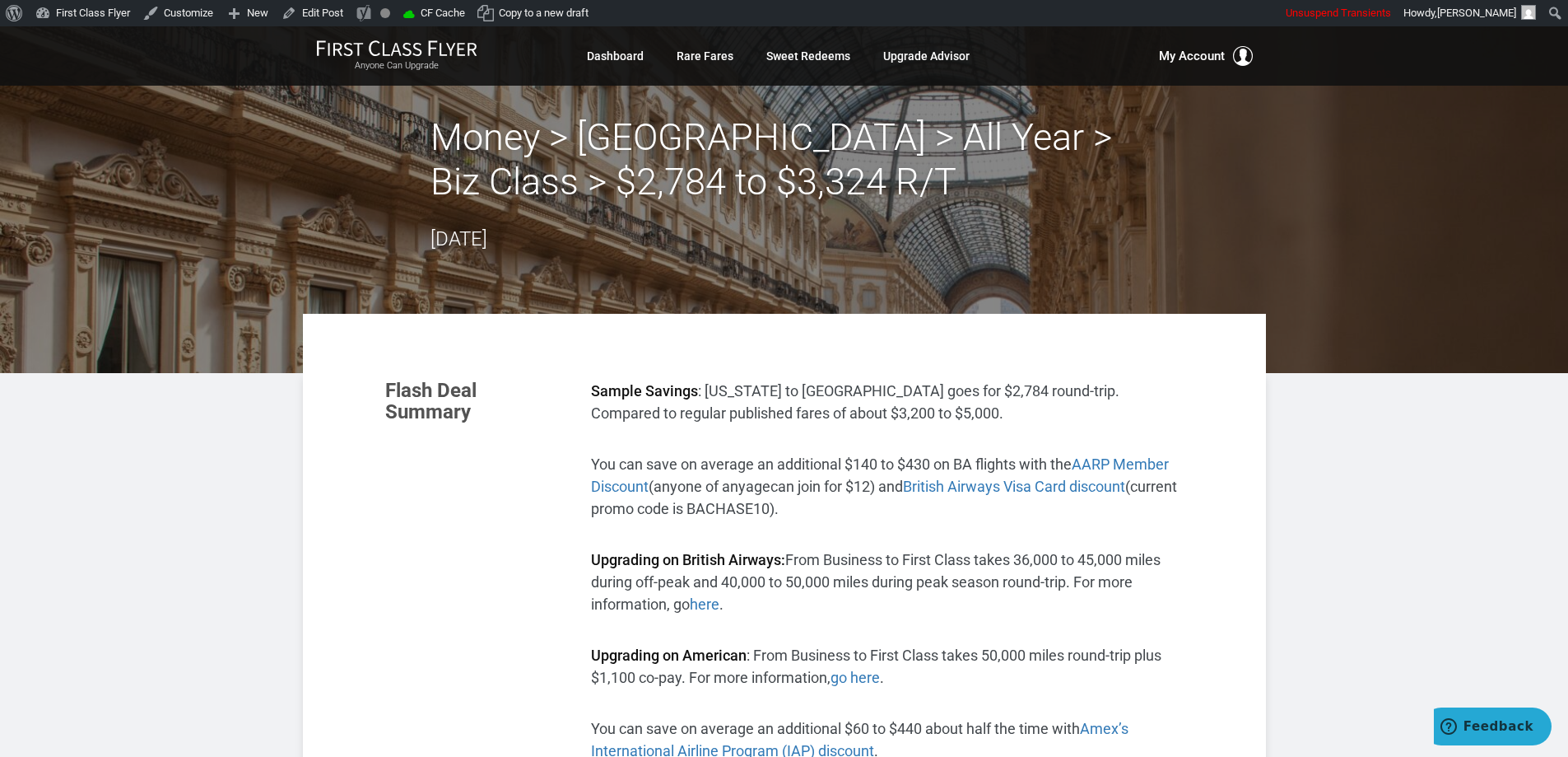
click at [762, 163] on h2 "Money > Milan > All Year > Biz Class > $2,784 to $3,324 R/T" at bounding box center [785, 159] width 708 height 89
click at [882, 179] on h2 "Money > Milan > All Year > Biz Class > $2,784 to $3,324 R/T" at bounding box center [785, 159] width 708 height 89
click at [588, 209] on div "Money > Milan > All Year > Biz Class > $2,784 to $3,324 R/T October 06, 2025" at bounding box center [785, 184] width 708 height 139
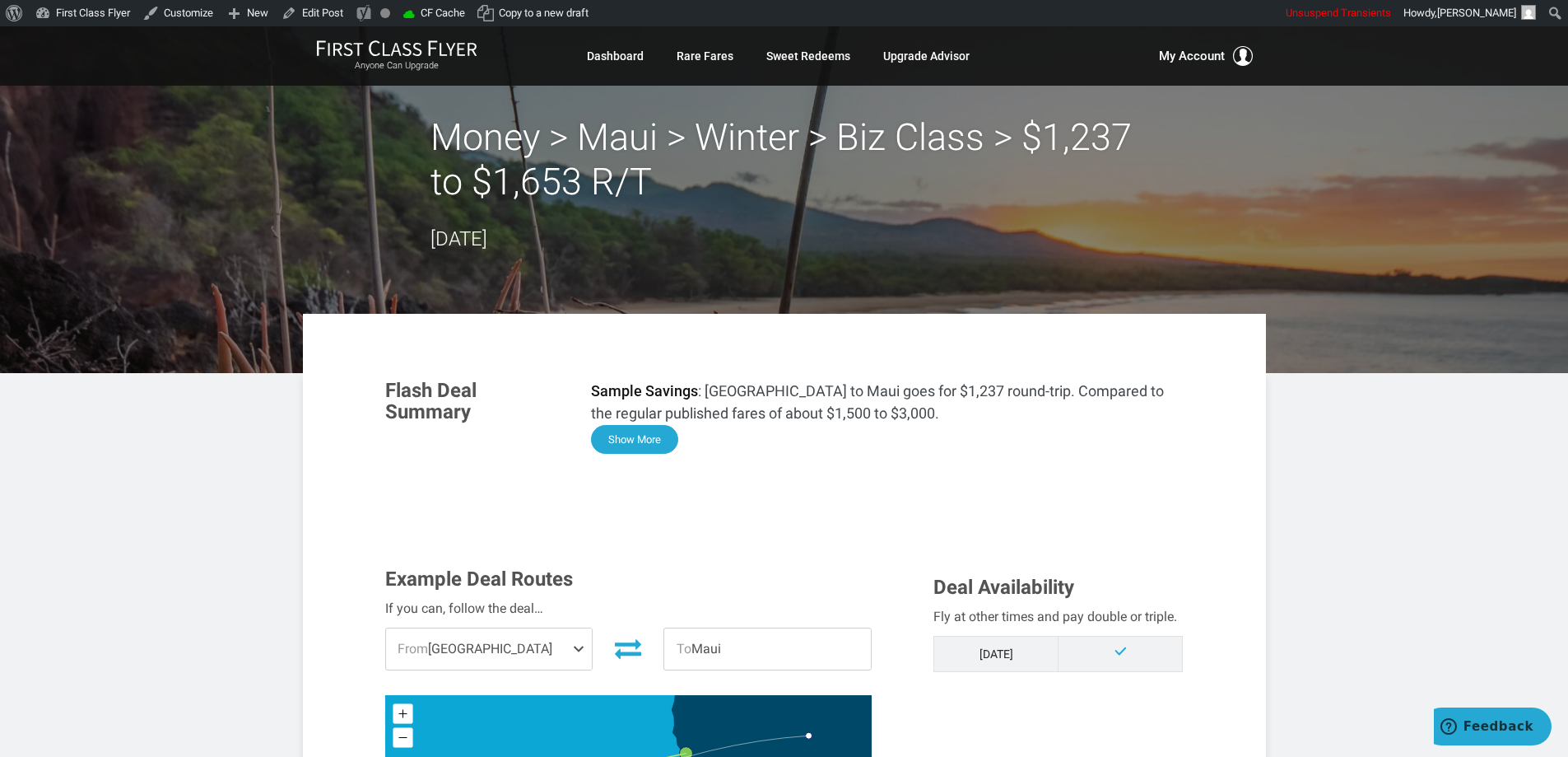
click at [631, 445] on button "Show More" at bounding box center [634, 439] width 87 height 29
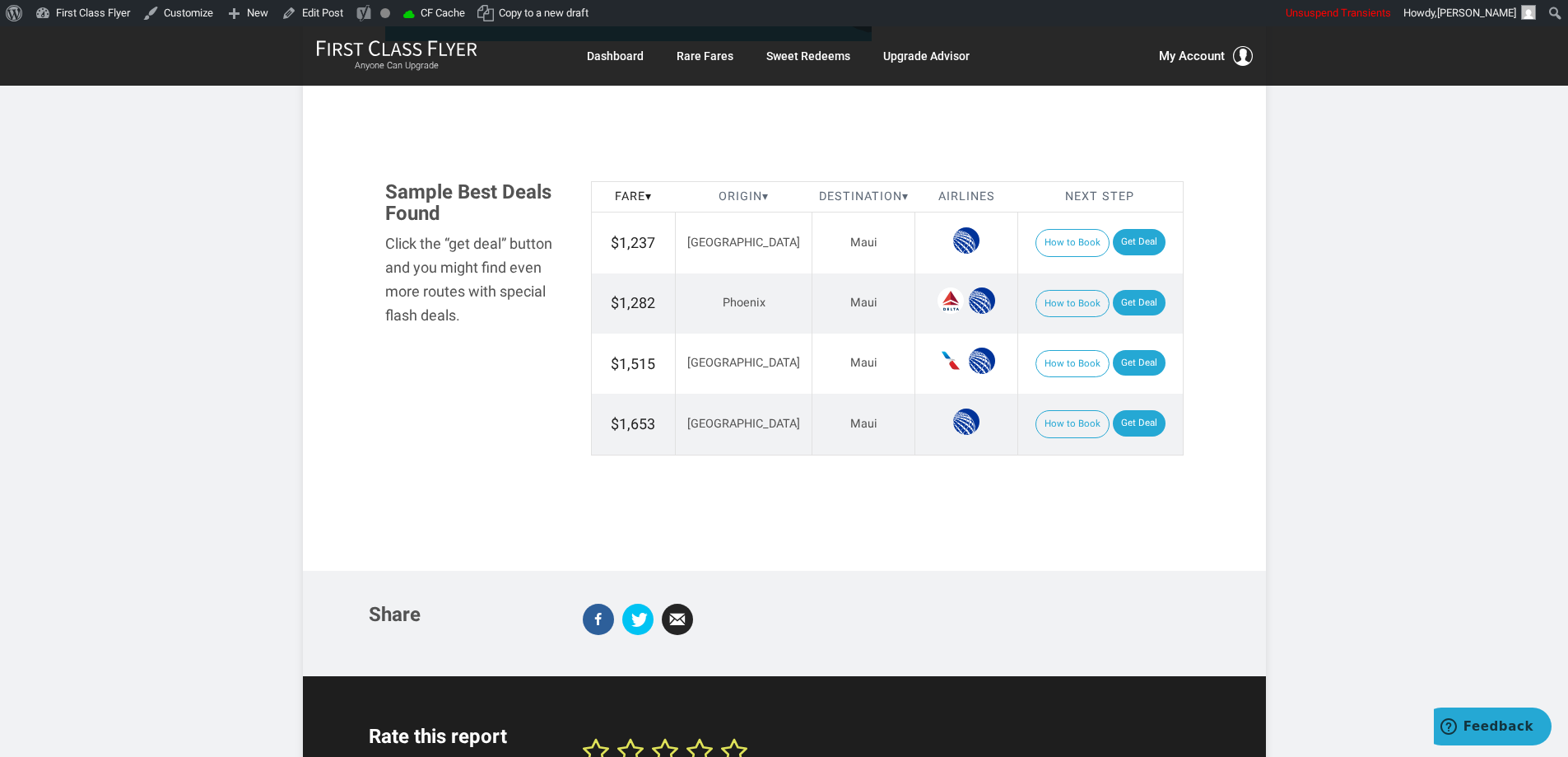
scroll to position [1811, 0]
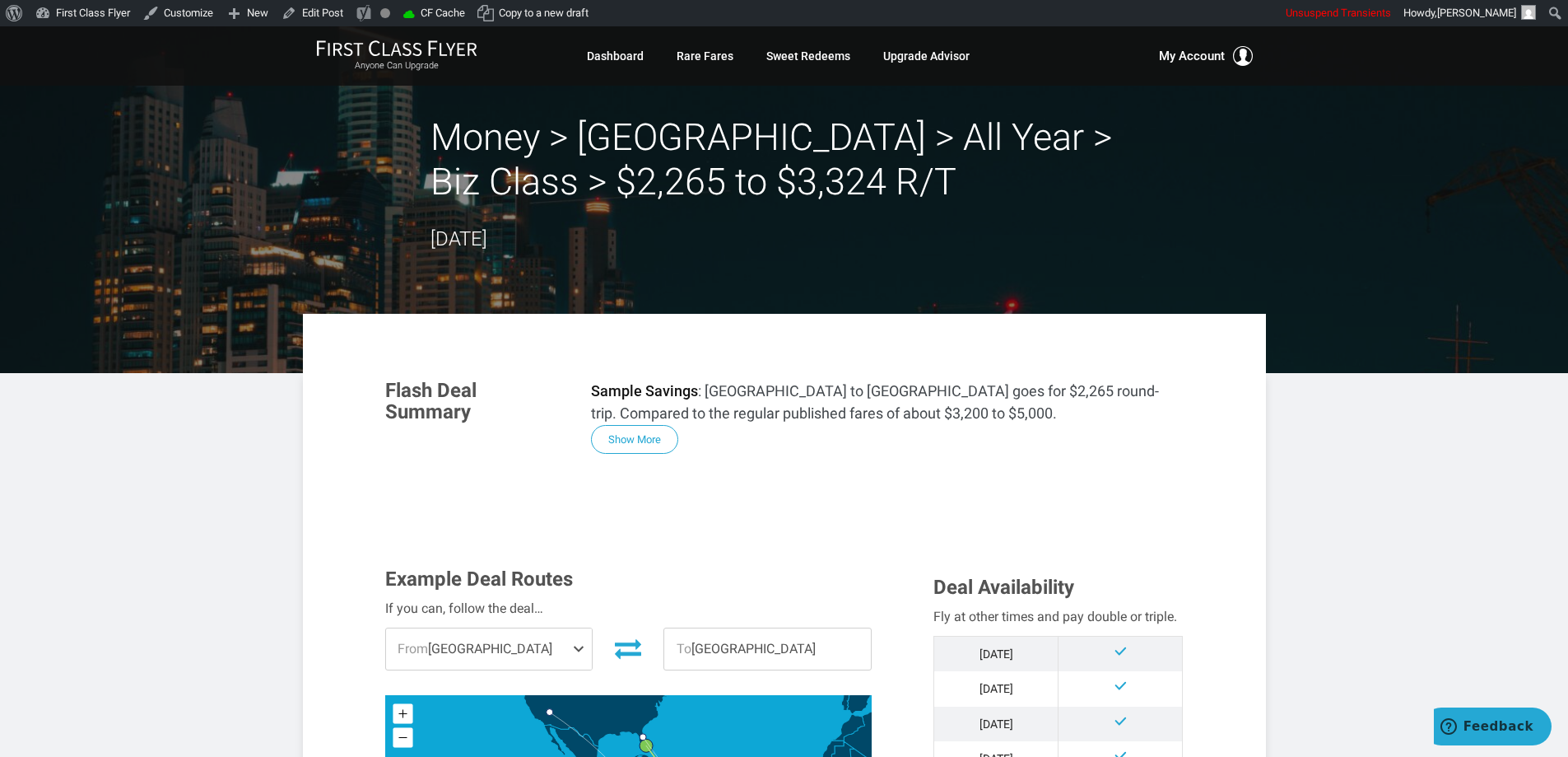
drag, startPoint x: 645, startPoint y: 433, endPoint x: 655, endPoint y: 424, distance: 14.0
click at [645, 433] on button "Show More" at bounding box center [634, 439] width 87 height 29
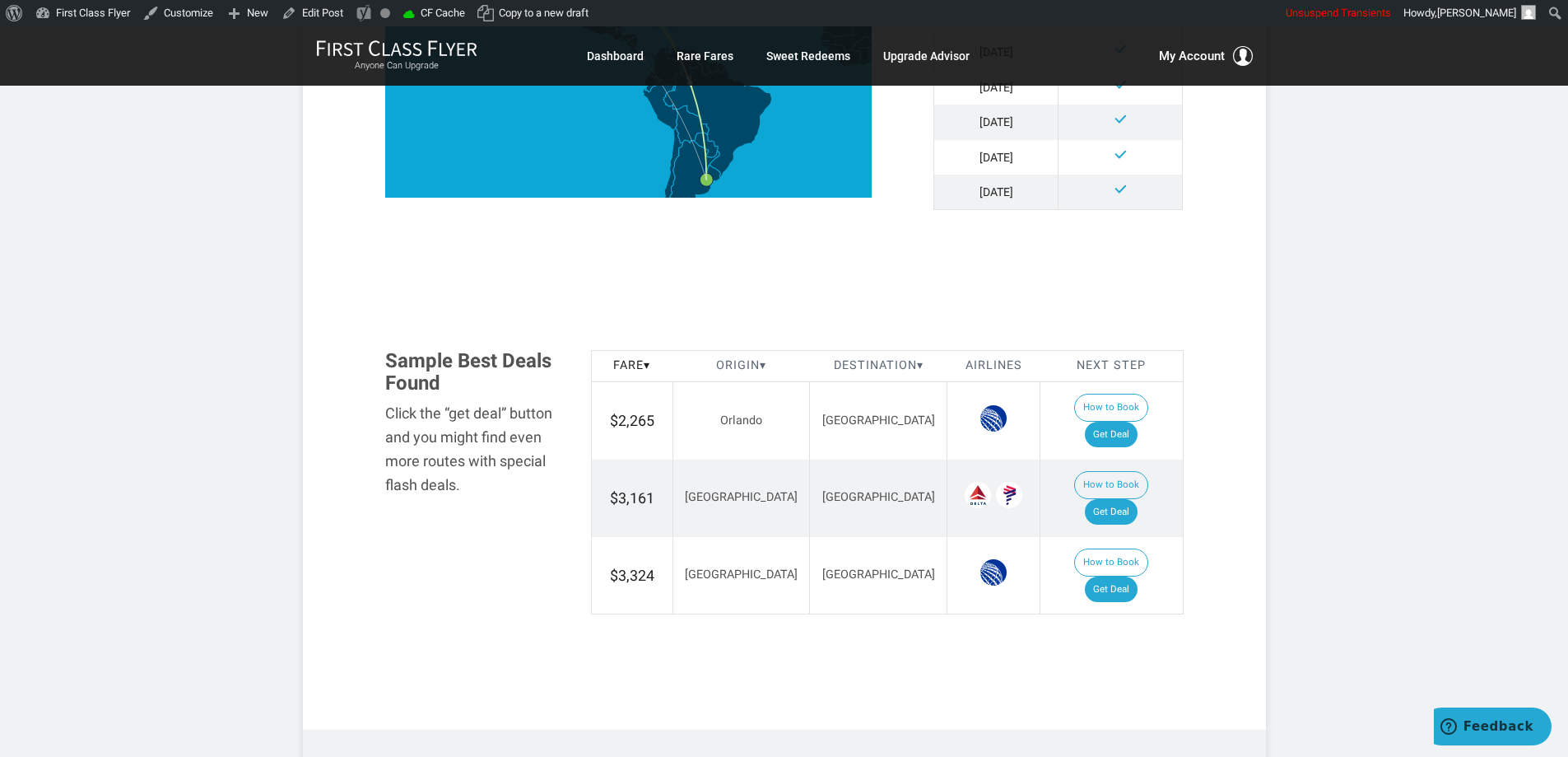
scroll to position [1791, 0]
